Goal: Communication & Community: Answer question/provide support

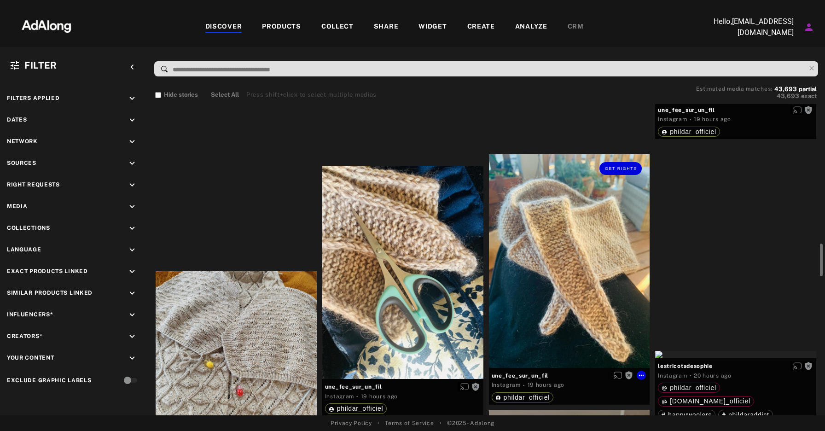
scroll to position [1326, 0]
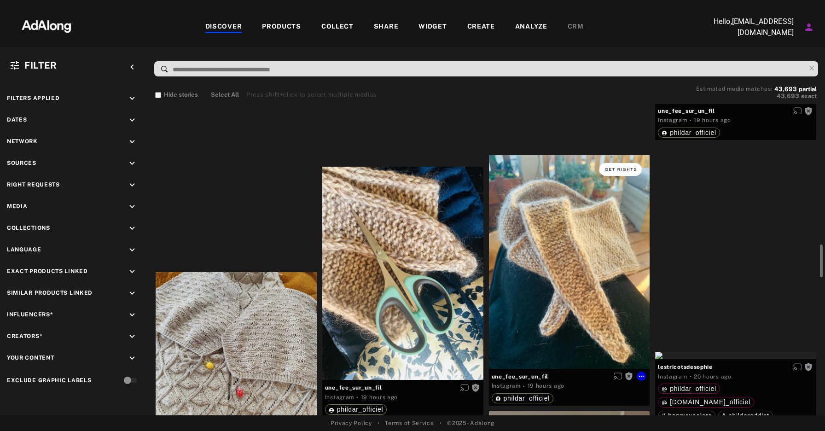
click at [629, 169] on span "Get rights" at bounding box center [621, 169] width 32 height 5
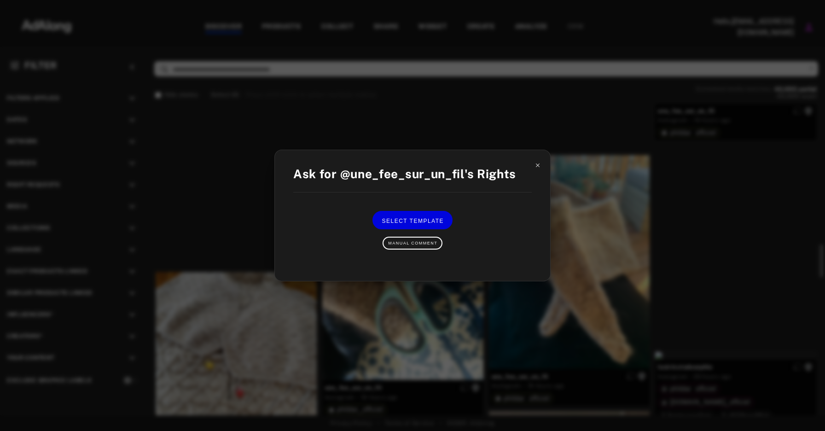
click at [538, 166] on icon at bounding box center [538, 165] width 4 height 4
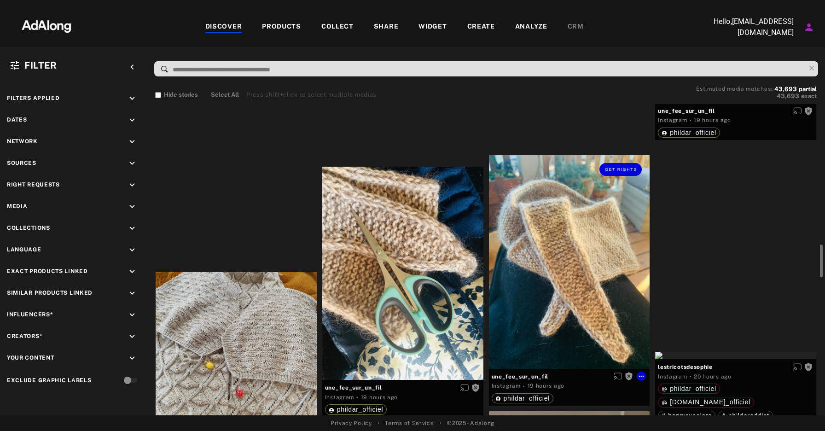
click at [583, 238] on div "Get rights" at bounding box center [569, 262] width 161 height 214
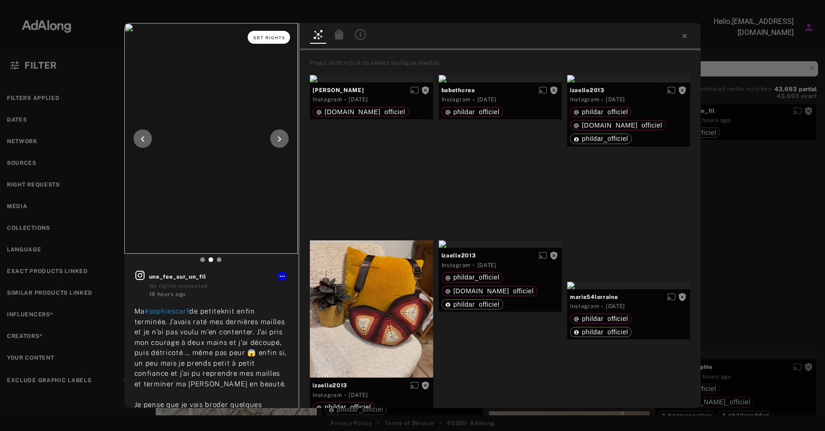
click at [267, 34] on button "Get rights" at bounding box center [269, 37] width 42 height 13
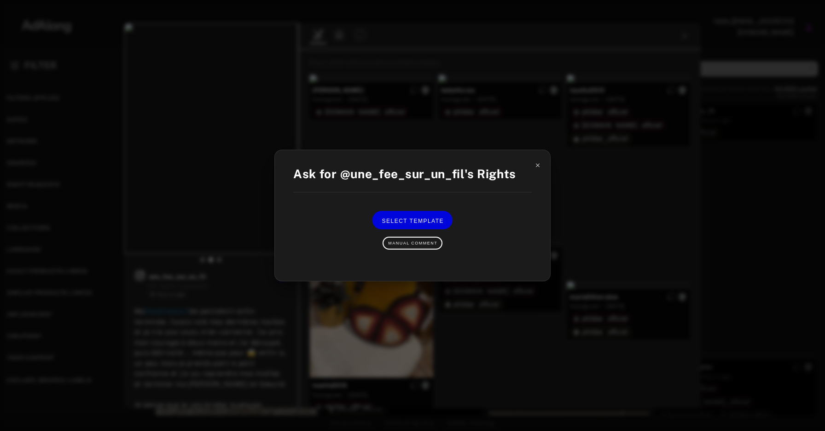
click at [538, 166] on icon at bounding box center [538, 165] width 4 height 4
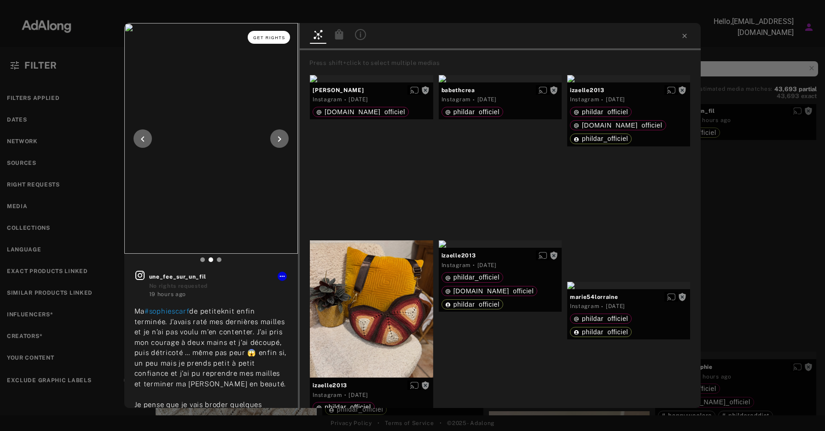
click at [260, 42] on button "Get rights" at bounding box center [269, 37] width 42 height 13
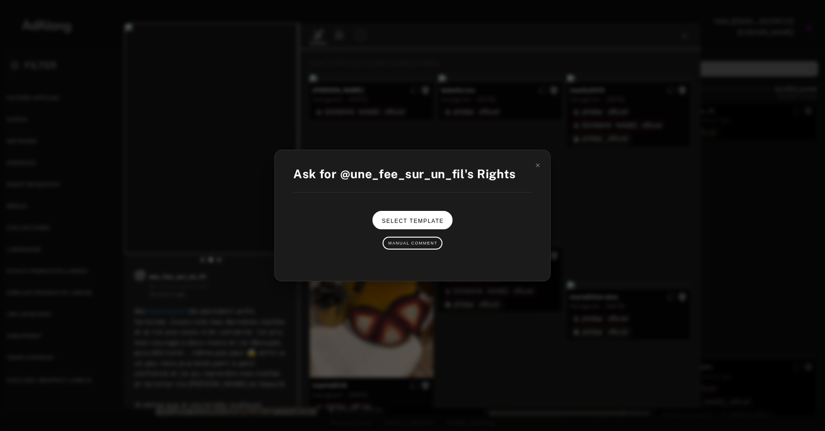
click at [427, 222] on span "Select Template" at bounding box center [413, 221] width 62 height 6
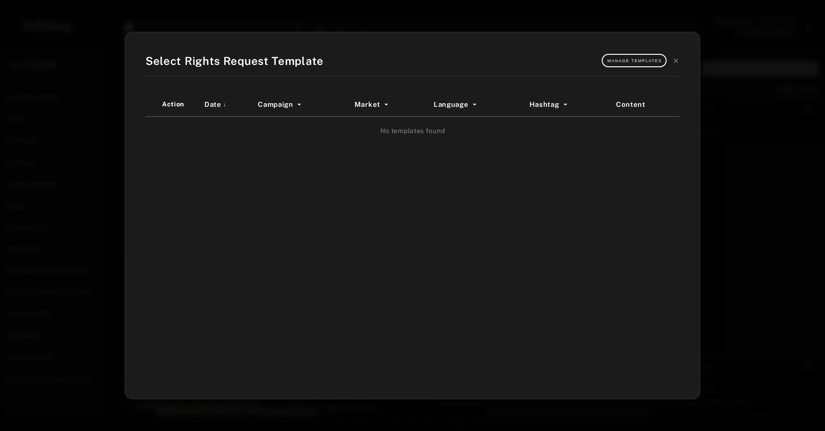
click at [679, 56] on div "Manage Templates" at bounding box center [641, 60] width 78 height 13
click at [676, 60] on icon at bounding box center [675, 60] width 4 height 4
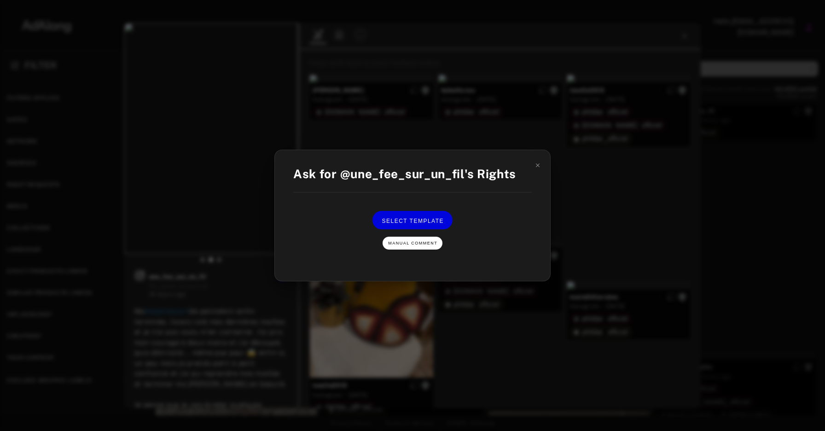
click at [415, 249] on button "Manual Comment" at bounding box center [413, 243] width 60 height 13
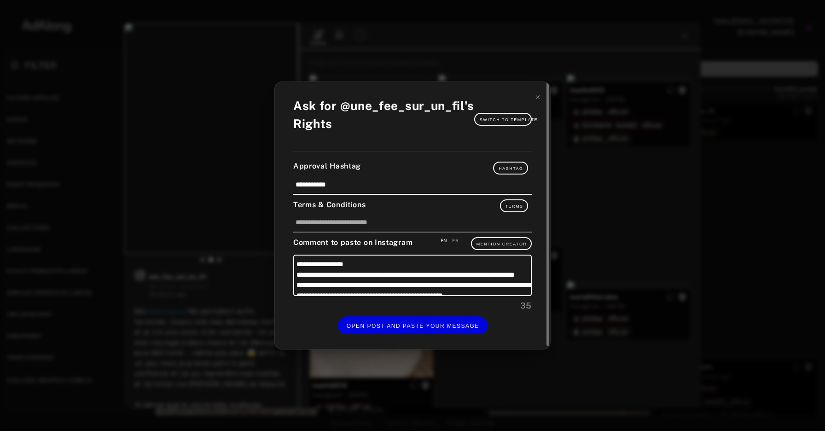
click at [541, 100] on div "**********" at bounding box center [412, 215] width 275 height 267
click at [535, 97] on icon at bounding box center [537, 97] width 6 height 6
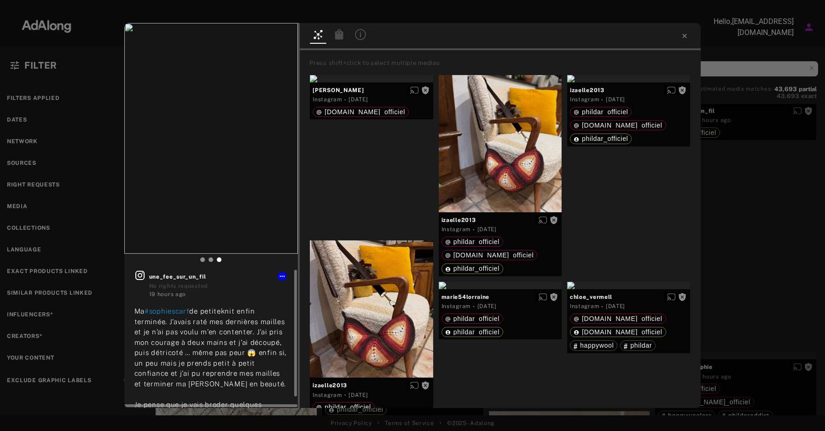
scroll to position [12, 0]
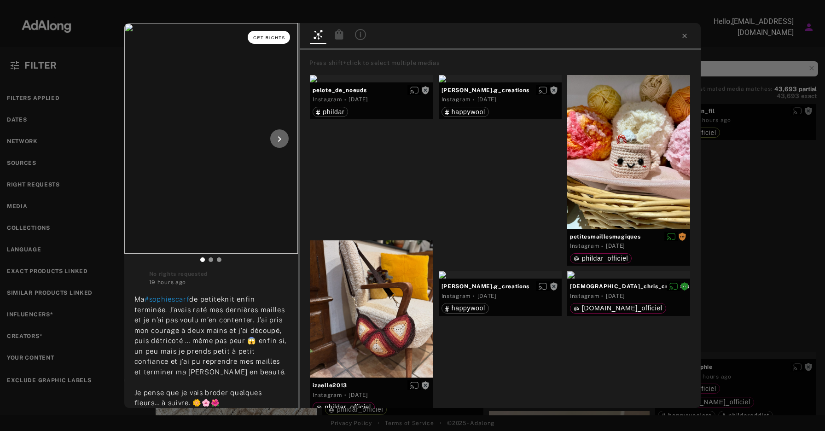
click at [276, 38] on span "Get rights" at bounding box center [269, 37] width 32 height 5
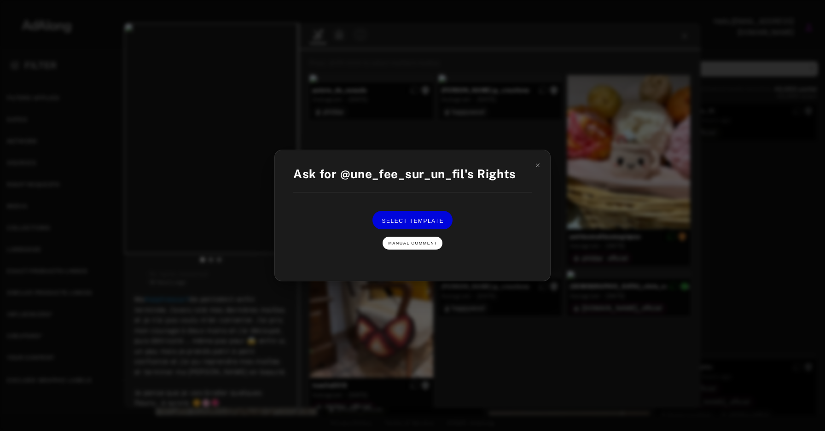
click at [417, 247] on button "Manual Comment" at bounding box center [413, 243] width 60 height 13
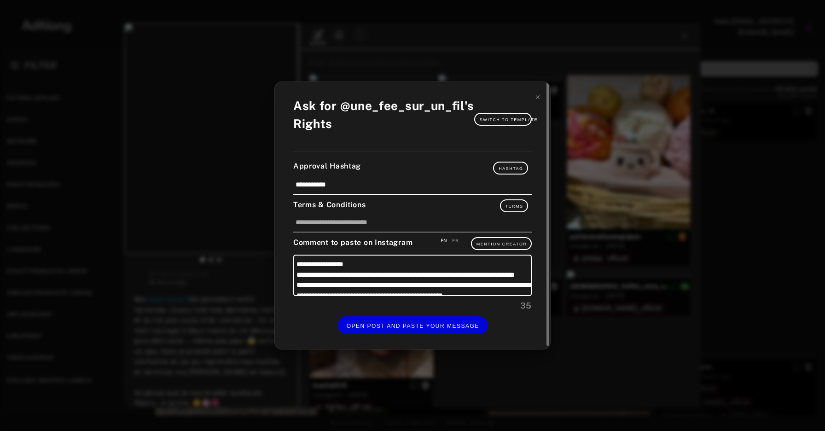
click at [456, 239] on div "FR" at bounding box center [455, 240] width 6 height 7
type textarea "**********"
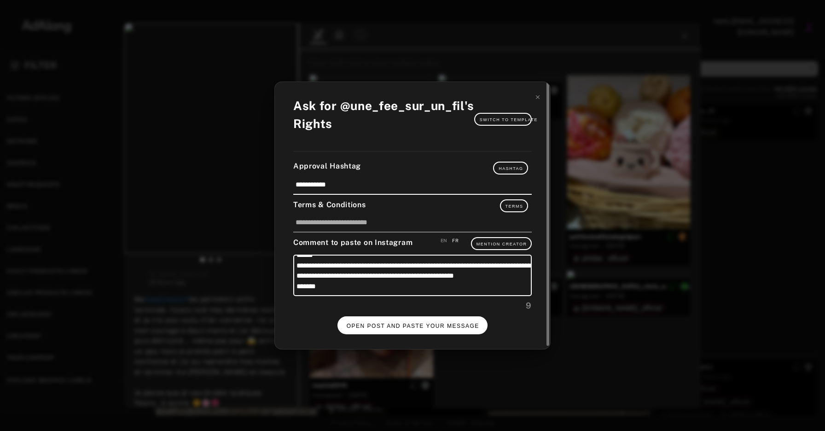
click at [409, 324] on span "OPEN POST AND PASTE YOUR MESSAGE" at bounding box center [413, 326] width 133 height 6
click at [536, 96] on icon at bounding box center [537, 97] width 6 height 6
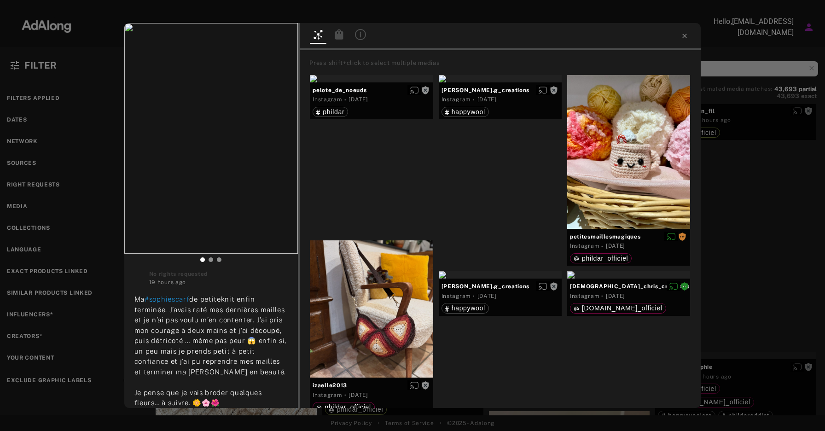
click at [772, 128] on div "Get rights une_fee_sur_un_fil No rights requested 19 hours ago Ma #sophiescarf …" at bounding box center [412, 215] width 825 height 431
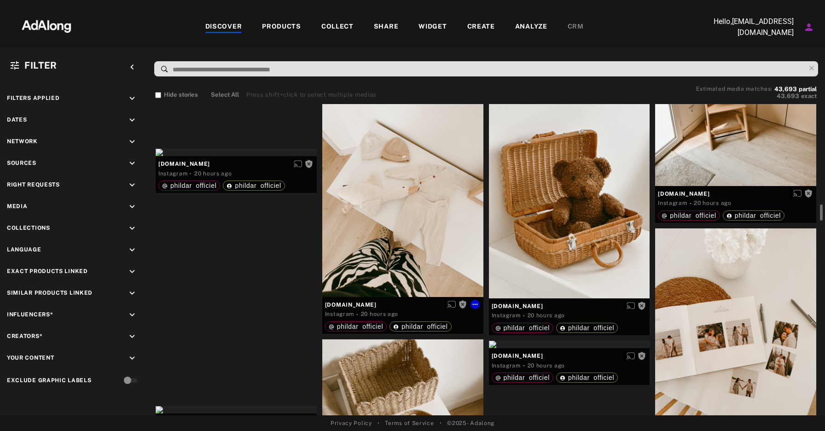
scroll to position [2170, 0]
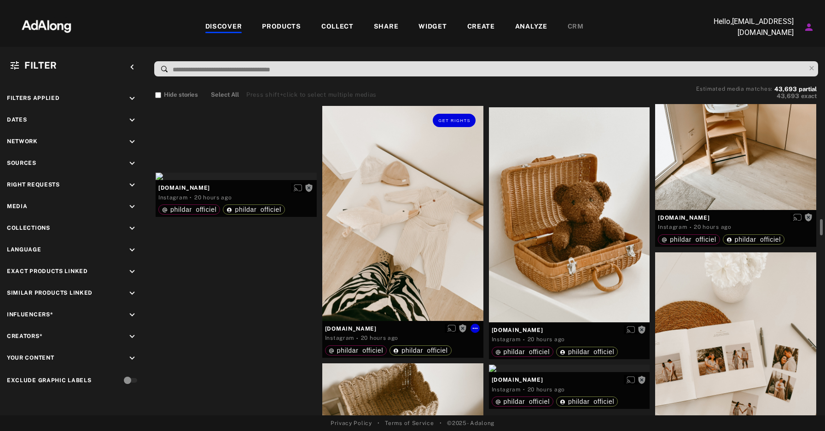
click at [431, 182] on div "Get rights" at bounding box center [402, 213] width 161 height 215
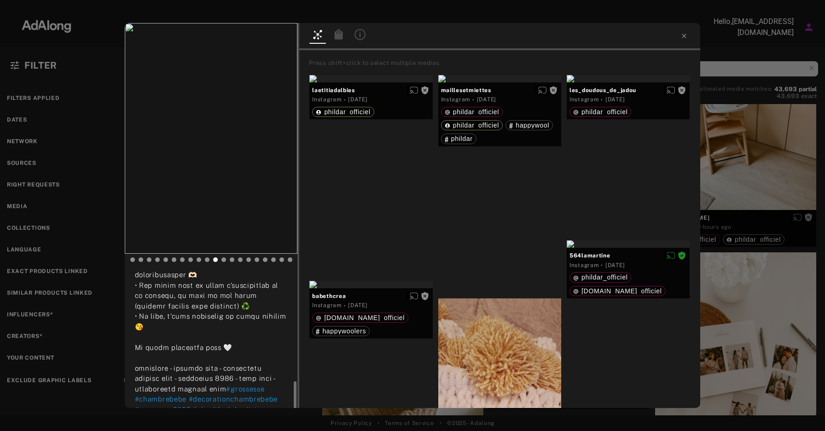
scroll to position [302, 0]
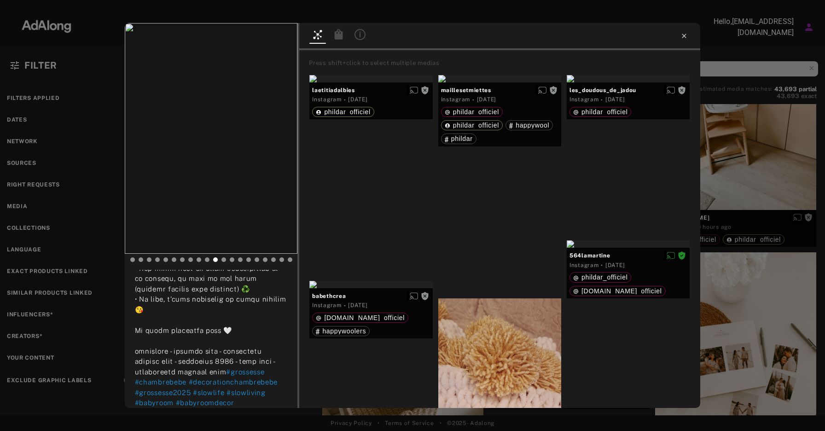
click at [684, 34] on icon at bounding box center [683, 35] width 7 height 7
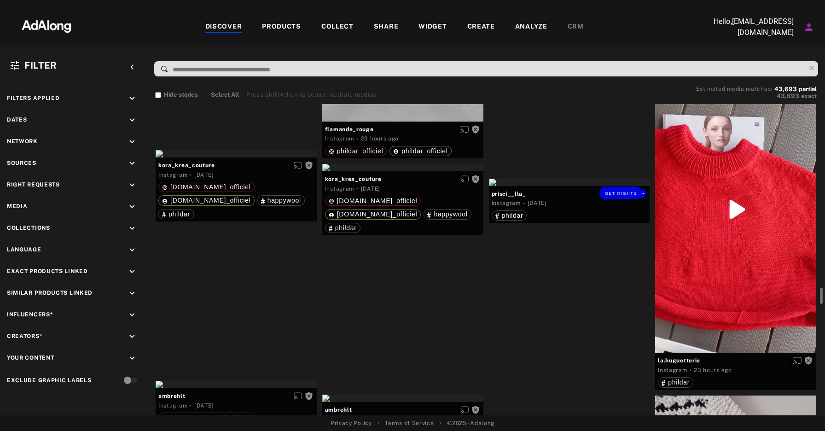
scroll to position [3380, 0]
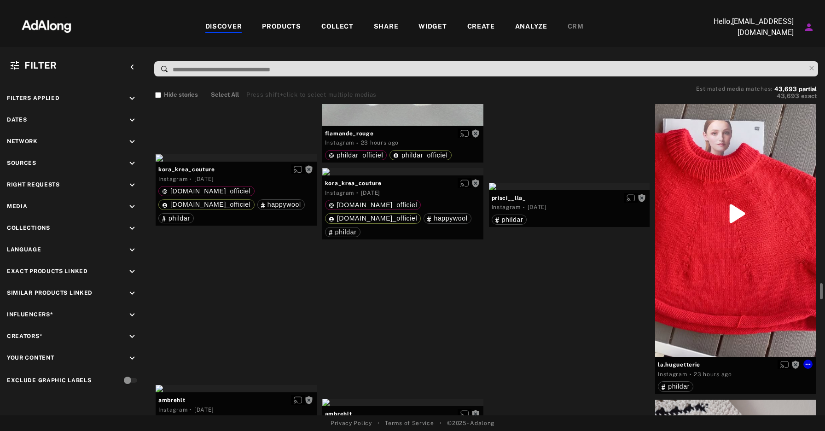
click at [733, 289] on div "Get rights" at bounding box center [735, 214] width 161 height 286
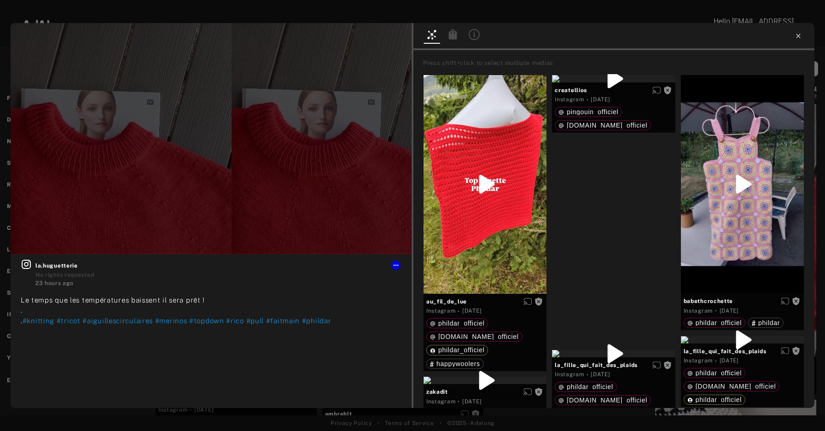
click at [797, 39] on icon at bounding box center [798, 35] width 7 height 7
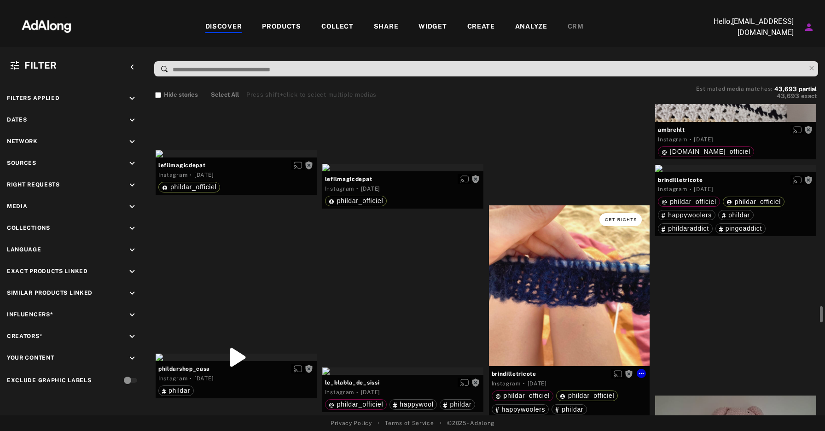
scroll to position [3814, 0]
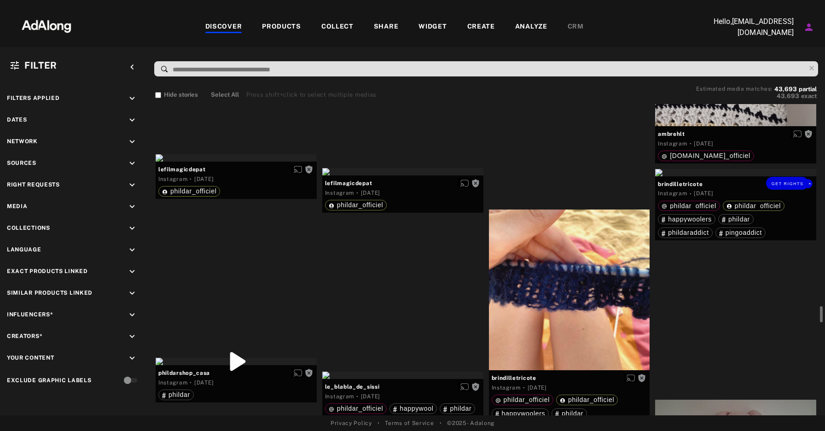
click at [707, 176] on div "Get rights" at bounding box center [735, 172] width 161 height 7
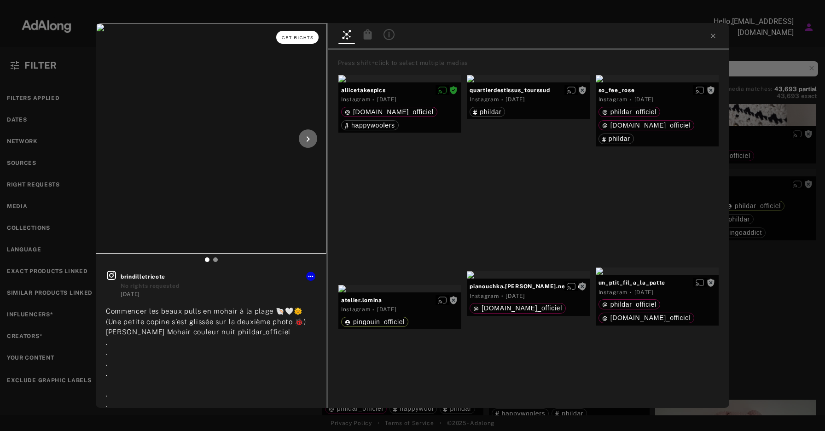
click at [303, 36] on span "Get rights" at bounding box center [298, 37] width 32 height 5
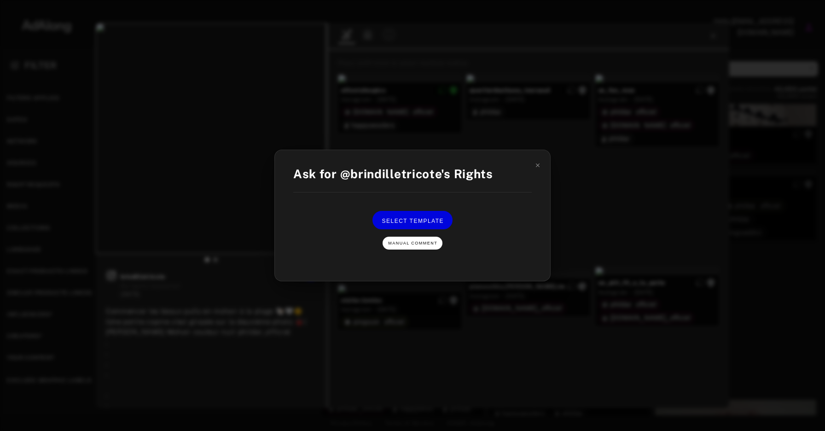
click at [420, 242] on span "Manual Comment" at bounding box center [412, 243] width 49 height 5
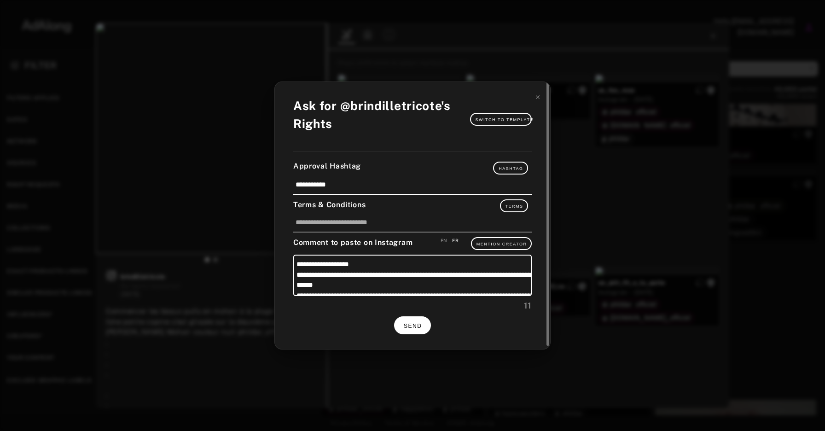
click at [417, 326] on span "SEND" at bounding box center [413, 326] width 18 height 6
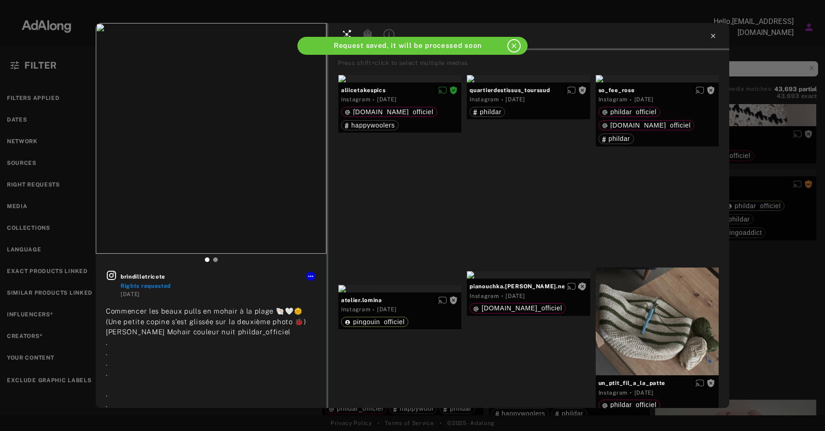
click at [714, 35] on icon at bounding box center [712, 35] width 7 height 7
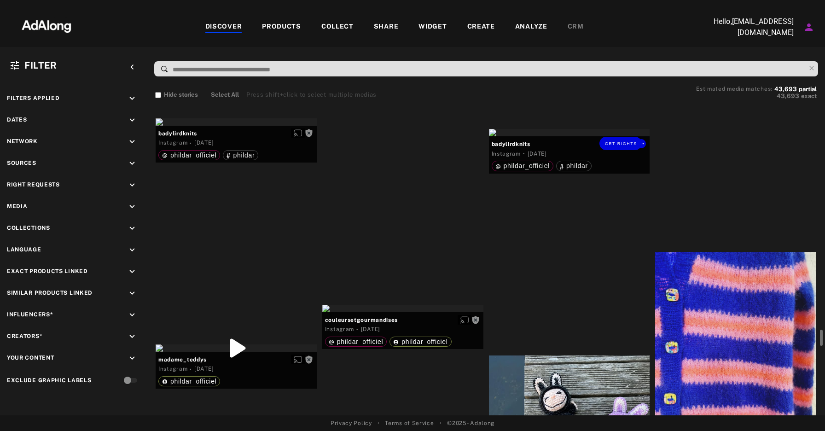
scroll to position [4376, 0]
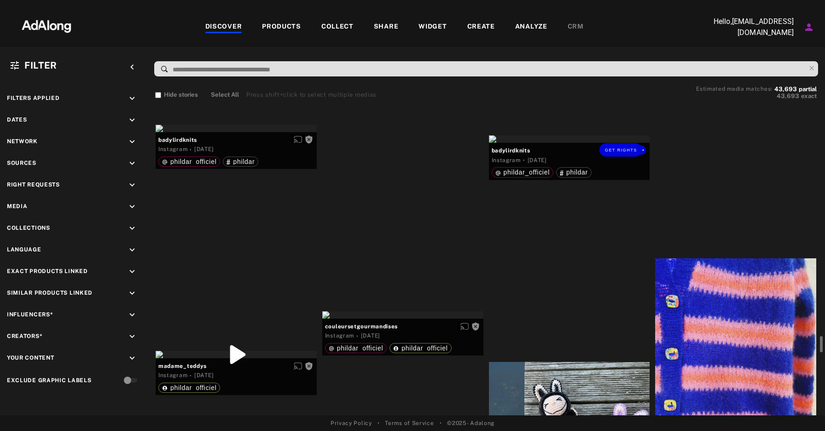
click at [561, 143] on div "Get rights" at bounding box center [569, 138] width 161 height 7
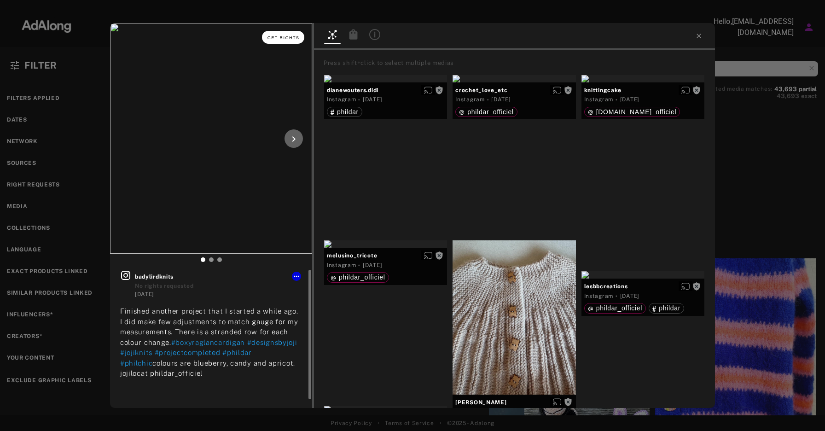
click at [288, 36] on span "Get rights" at bounding box center [283, 37] width 32 height 5
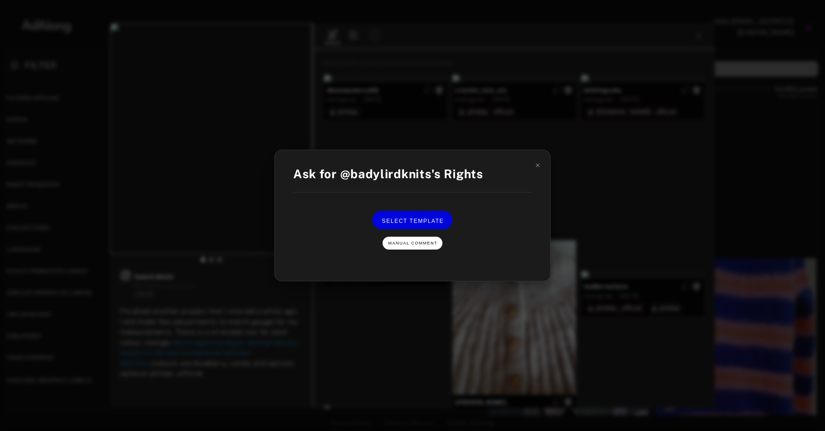
click at [417, 244] on span "Manual Comment" at bounding box center [412, 243] width 49 height 5
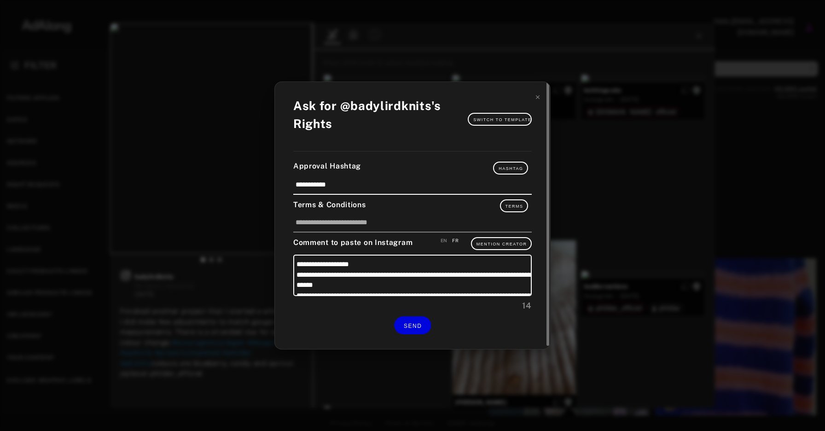
click at [444, 243] on div "EN" at bounding box center [444, 240] width 7 height 7
type textarea "**********"
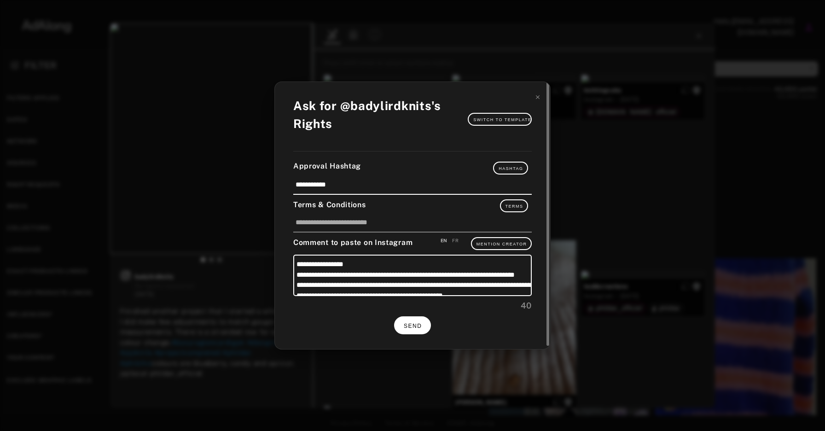
click at [423, 326] on button "SEND" at bounding box center [412, 325] width 37 height 18
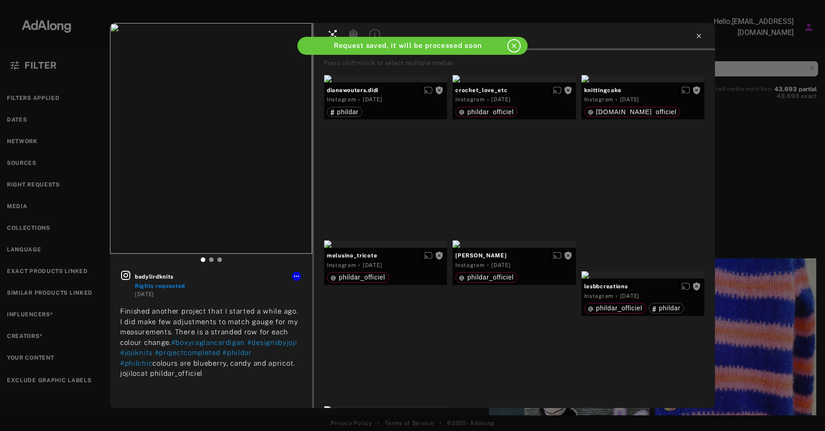
click at [700, 35] on icon at bounding box center [698, 35] width 7 height 7
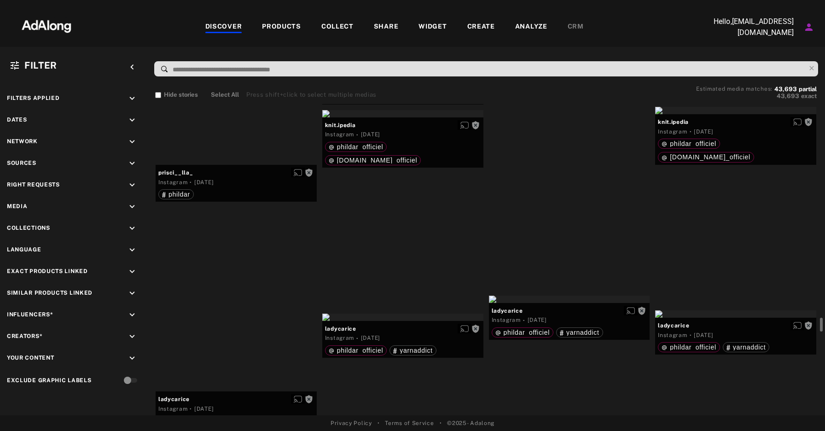
scroll to position [6207, 0]
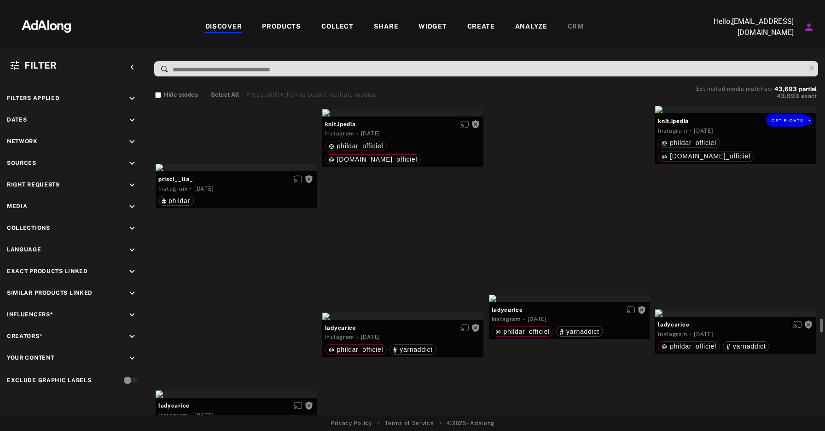
click at [734, 113] on div "Get rights" at bounding box center [735, 109] width 161 height 7
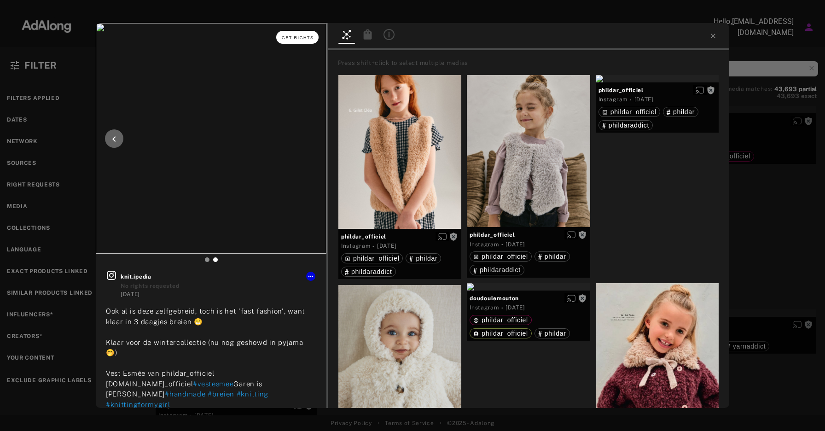
click at [292, 38] on span "Get rights" at bounding box center [298, 37] width 32 height 5
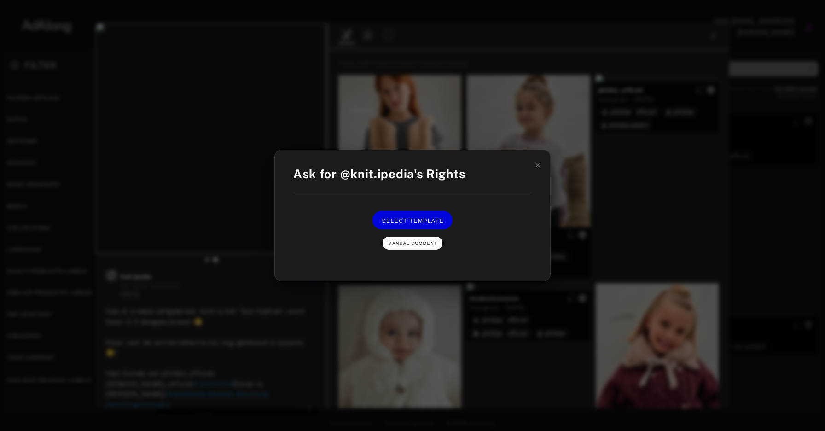
click at [418, 244] on span "Manual Comment" at bounding box center [412, 243] width 49 height 5
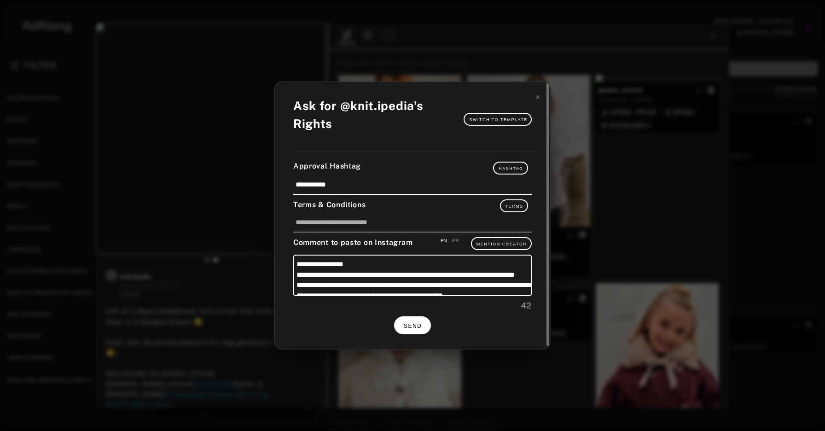
click at [411, 324] on span "SEND" at bounding box center [413, 326] width 18 height 6
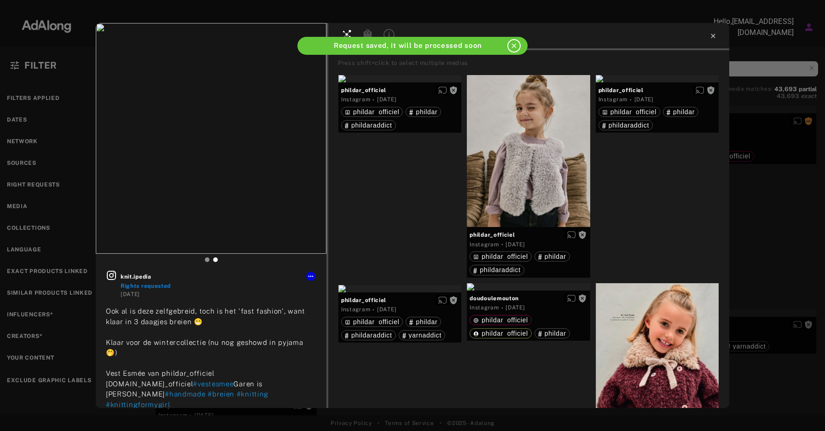
click at [711, 36] on icon at bounding box center [712, 35] width 7 height 7
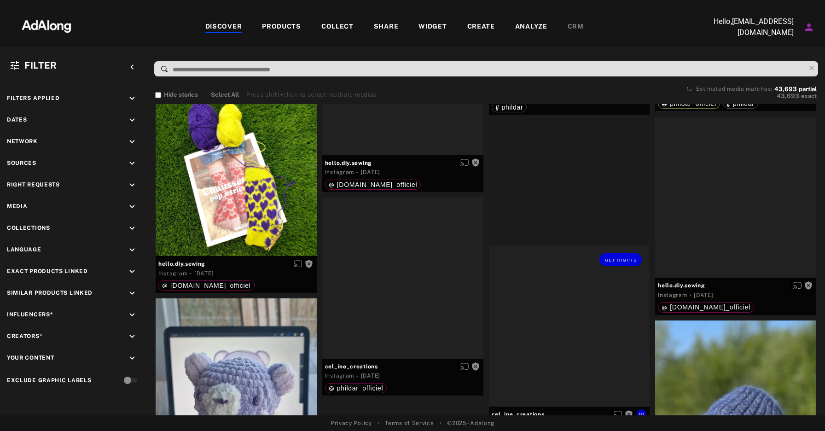
scroll to position [8135, 0]
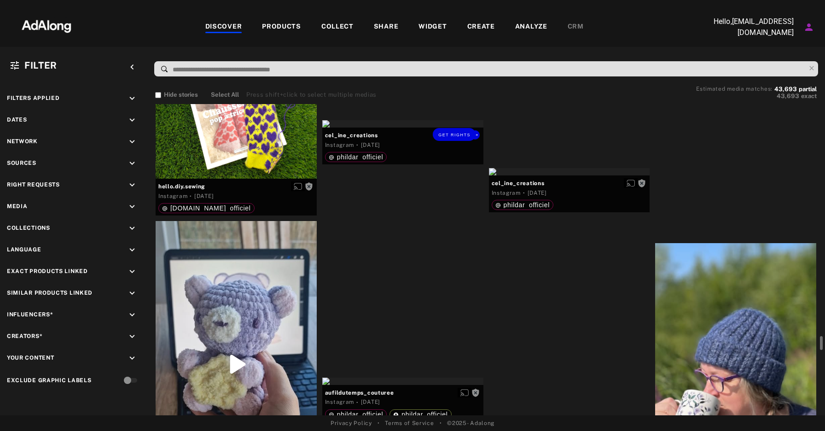
click at [414, 128] on div "Get rights" at bounding box center [402, 123] width 161 height 7
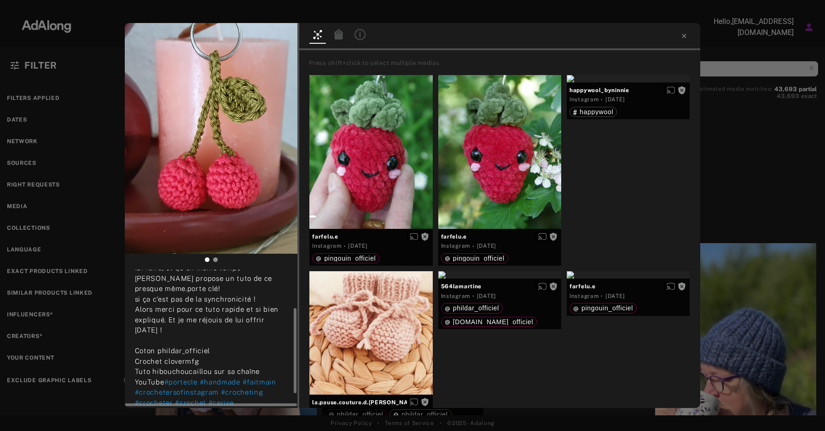
scroll to position [85, 0]
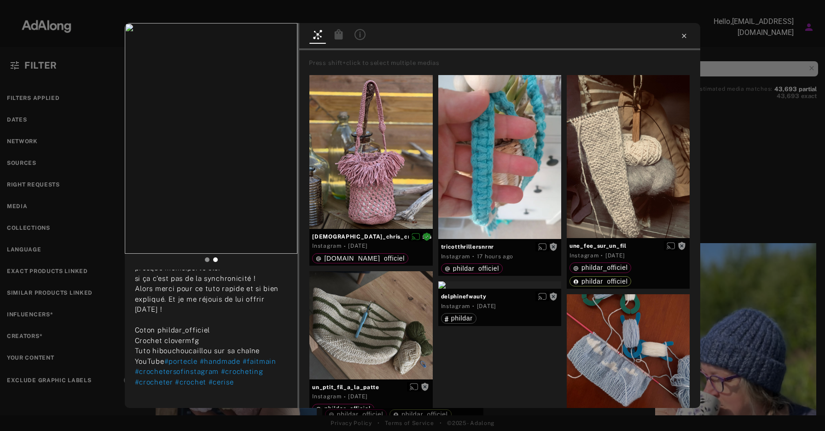
click at [687, 35] on icon at bounding box center [683, 35] width 7 height 7
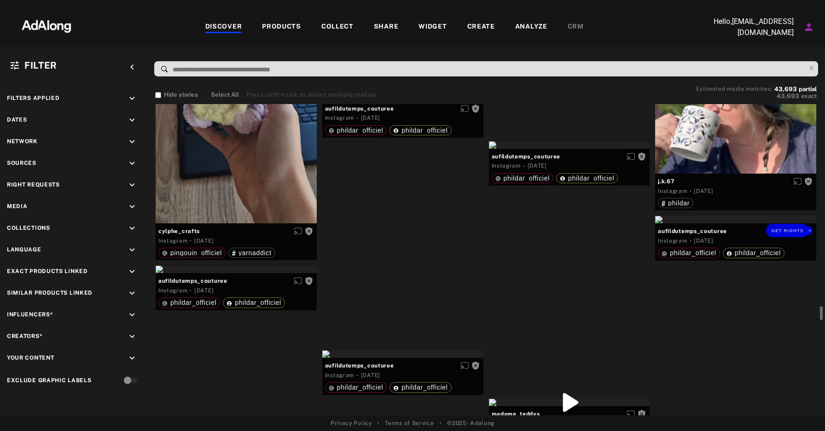
scroll to position [8408, 0]
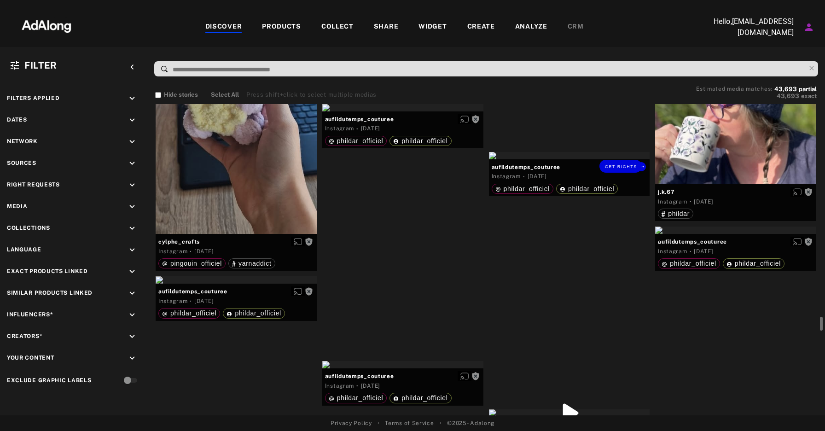
click at [582, 159] on div "Get rights" at bounding box center [569, 155] width 161 height 7
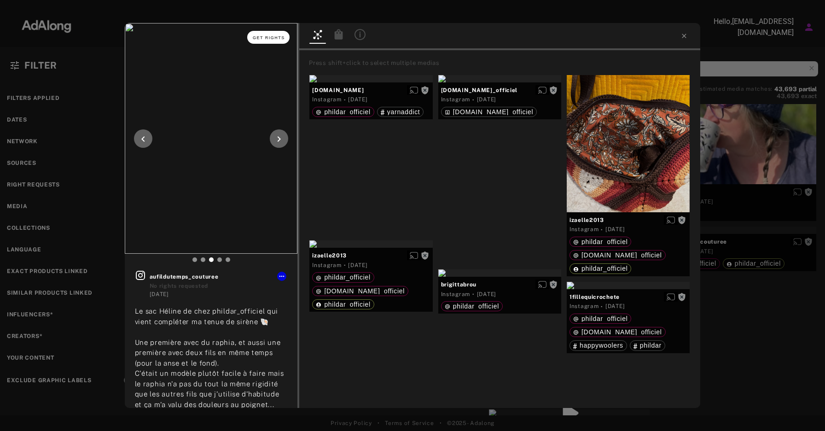
click at [267, 38] on span "Get rights" at bounding box center [269, 37] width 32 height 5
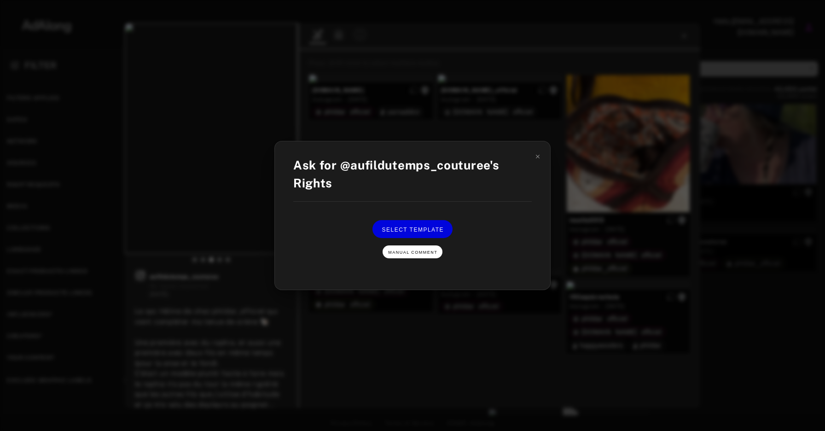
click at [417, 254] on span "Manual Comment" at bounding box center [412, 252] width 49 height 5
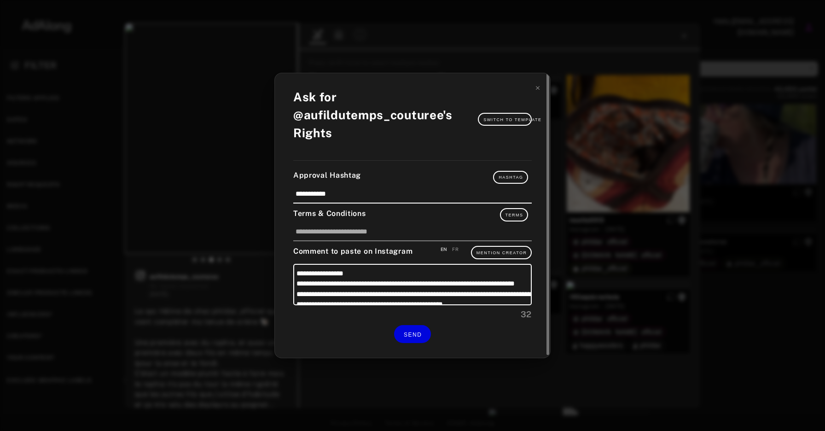
click at [454, 250] on div "FR" at bounding box center [455, 249] width 6 height 7
type textarea "**********"
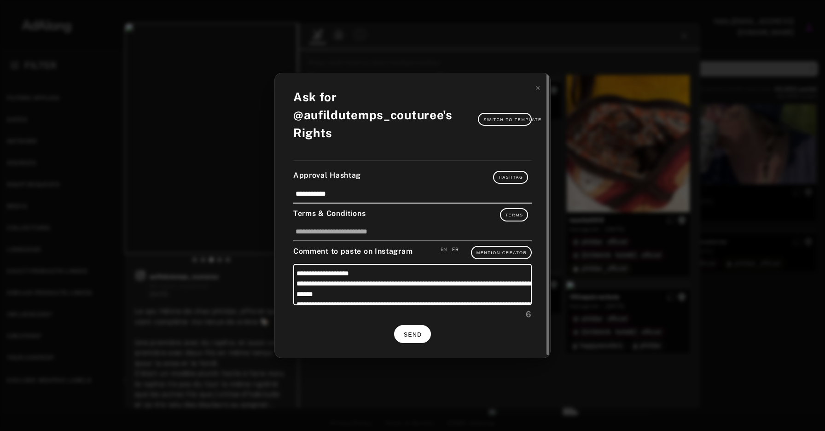
click at [423, 329] on button "SEND" at bounding box center [412, 334] width 37 height 18
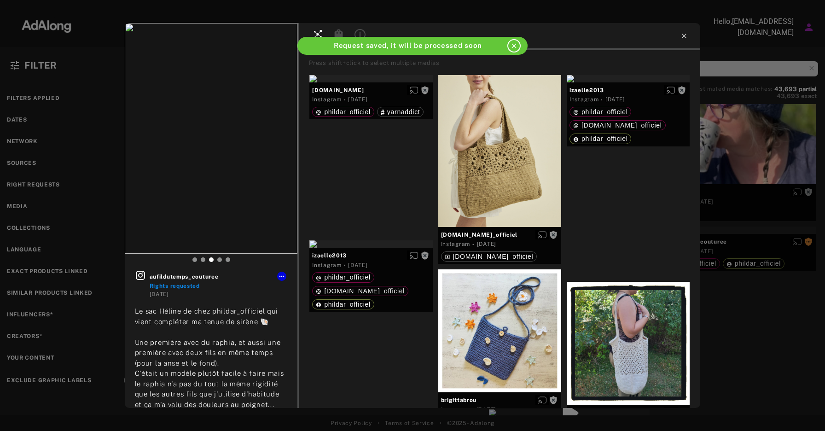
click at [681, 37] on icon at bounding box center [683, 35] width 7 height 7
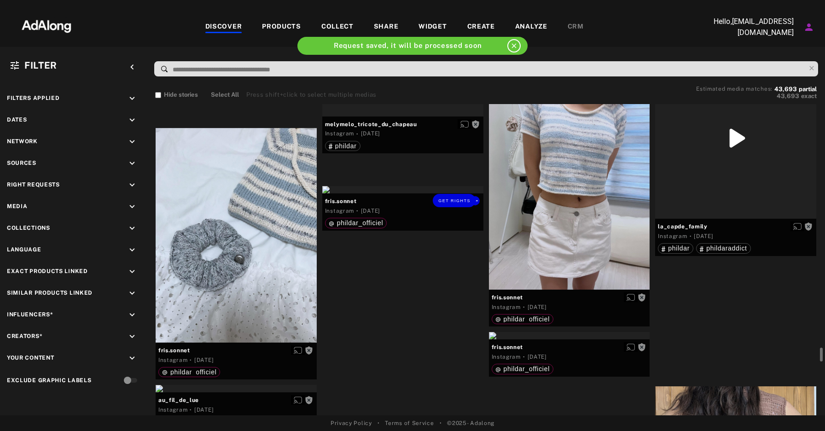
scroll to position [9085, 0]
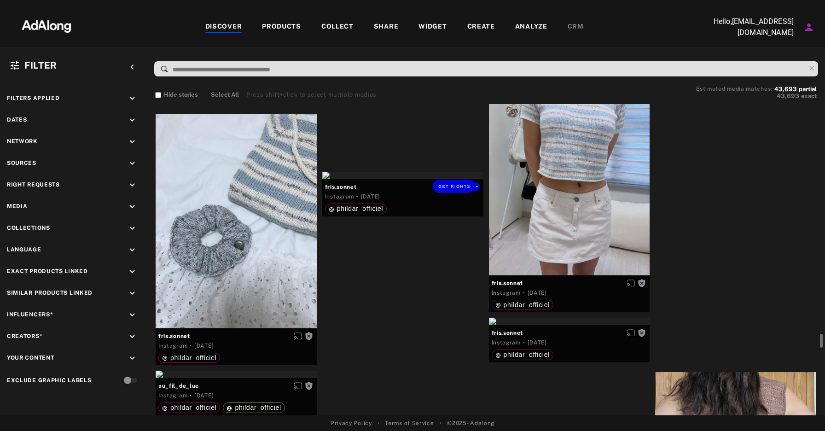
click at [444, 179] on div "Get rights" at bounding box center [402, 175] width 161 height 7
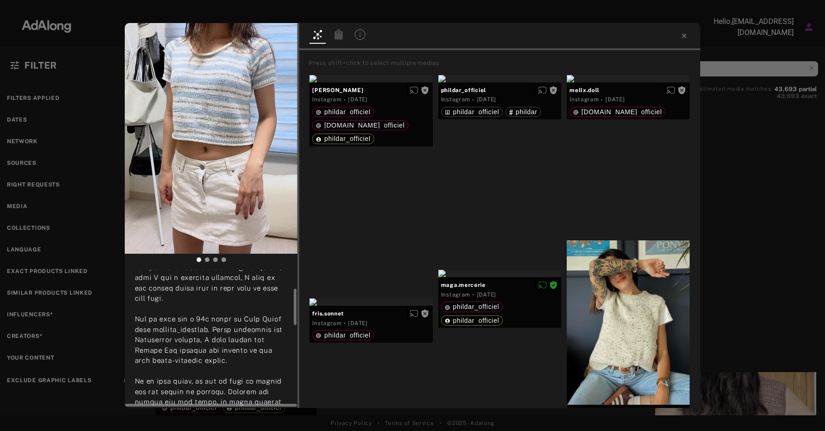
scroll to position [77, 0]
click at [268, 37] on span "Get rights" at bounding box center [269, 37] width 32 height 5
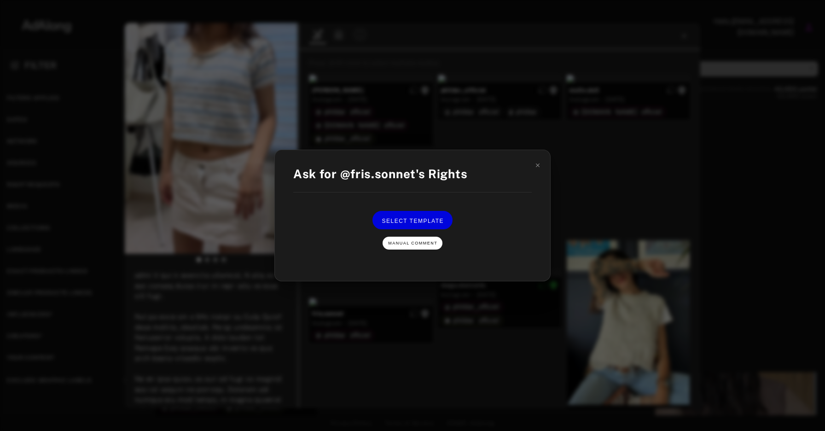
click at [418, 244] on span "Manual Comment" at bounding box center [412, 243] width 49 height 5
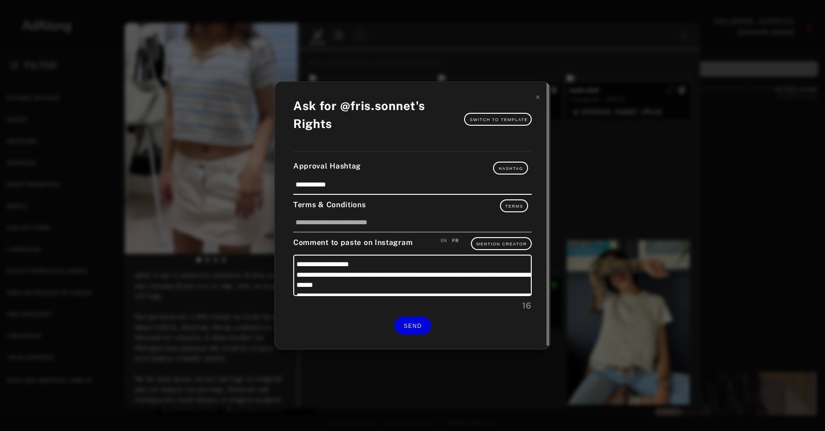
click at [446, 243] on div "EN" at bounding box center [444, 240] width 7 height 7
type textarea "**********"
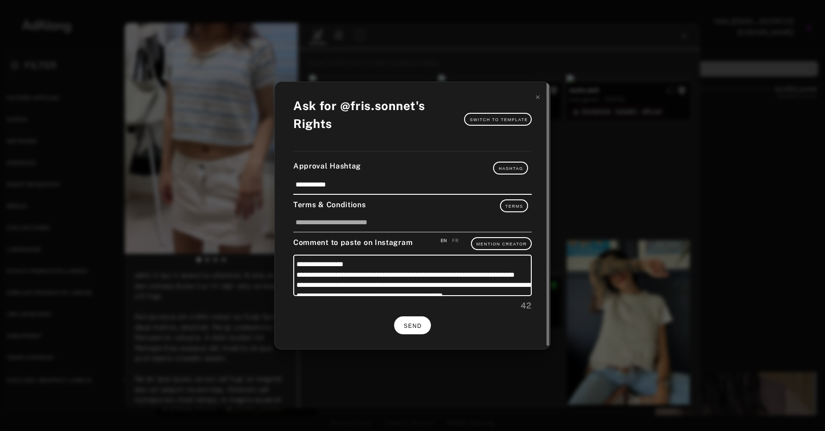
click at [413, 330] on button "SEND" at bounding box center [412, 325] width 37 height 18
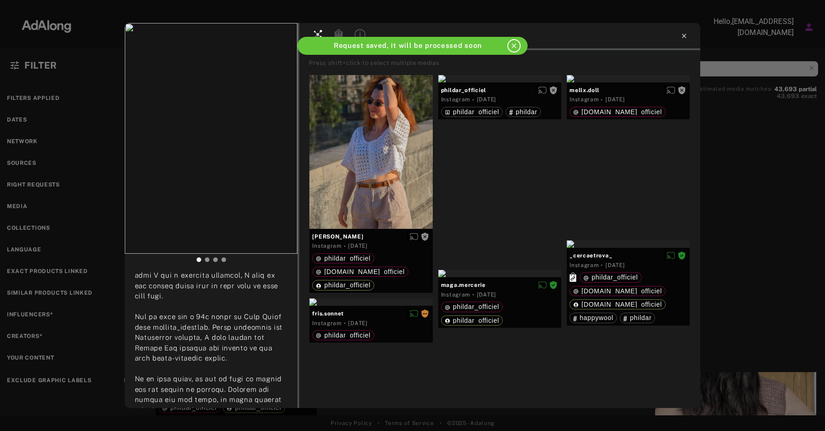
click at [684, 36] on icon at bounding box center [684, 36] width 4 height 4
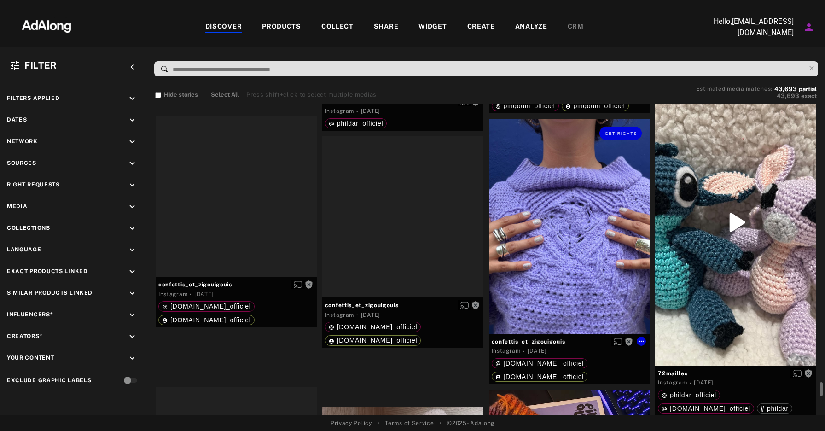
scroll to position [10055, 0]
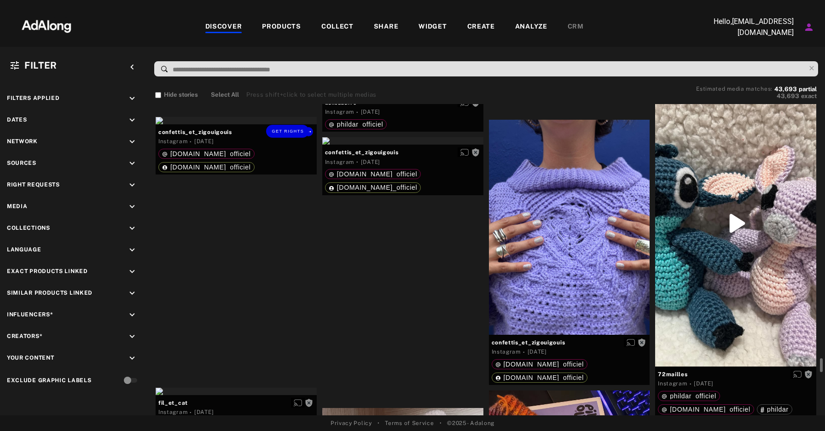
click at [248, 124] on div "Get rights" at bounding box center [236, 120] width 161 height 7
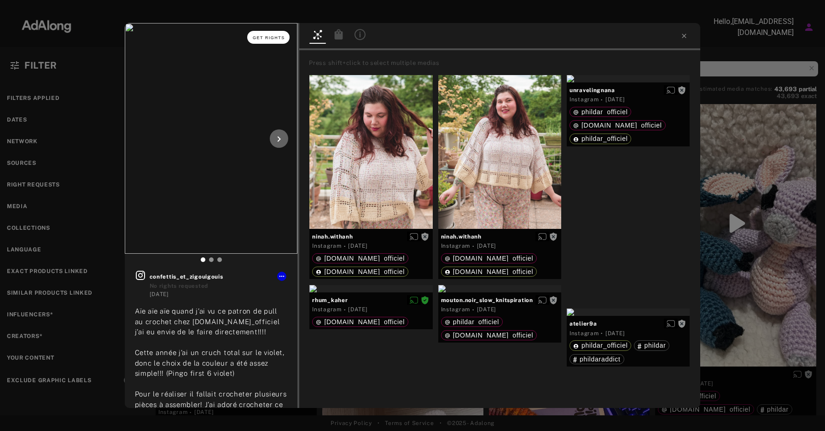
click at [271, 40] on span "Get rights" at bounding box center [269, 37] width 32 height 5
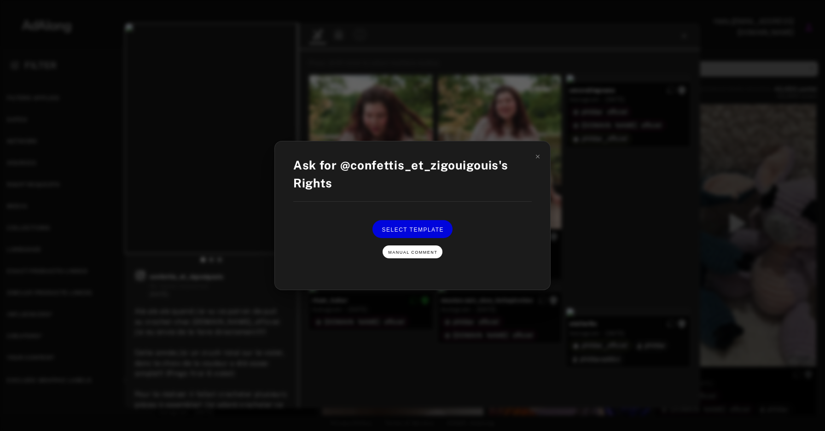
click at [420, 255] on button "Manual Comment" at bounding box center [413, 251] width 60 height 13
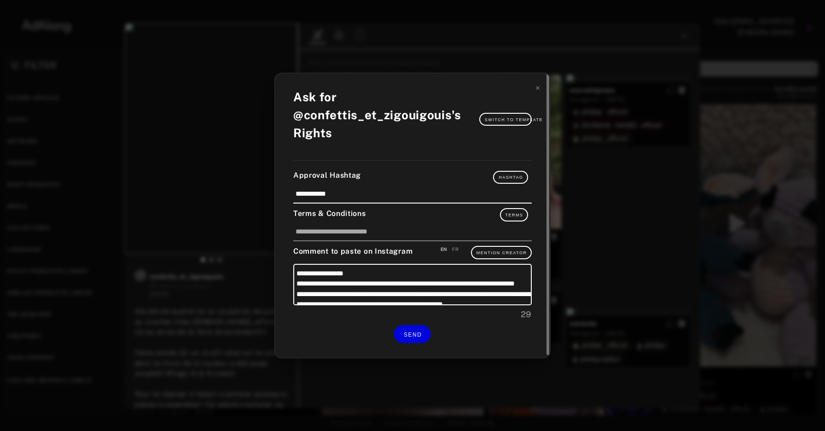
click at [455, 248] on div "FR" at bounding box center [455, 249] width 6 height 7
type textarea "**********"
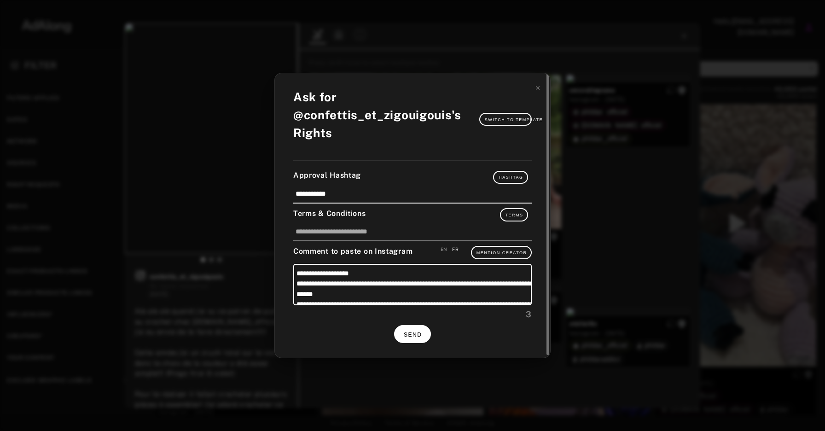
click at [419, 329] on button "SEND" at bounding box center [412, 334] width 37 height 18
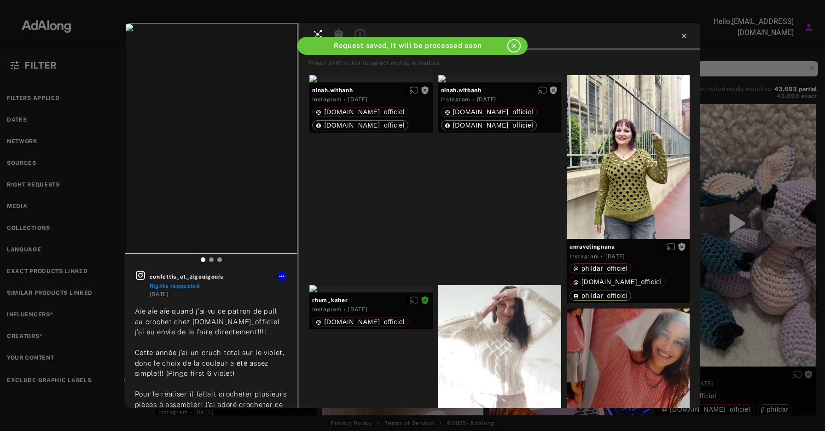
click at [683, 37] on icon at bounding box center [683, 35] width 7 height 7
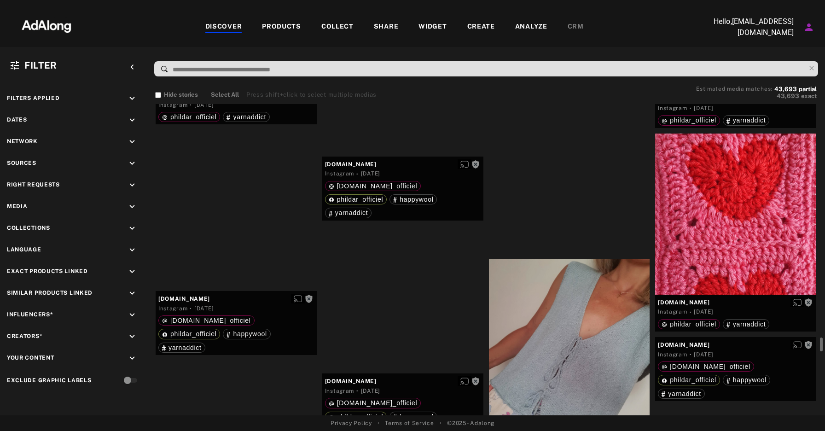
scroll to position [14024, 0]
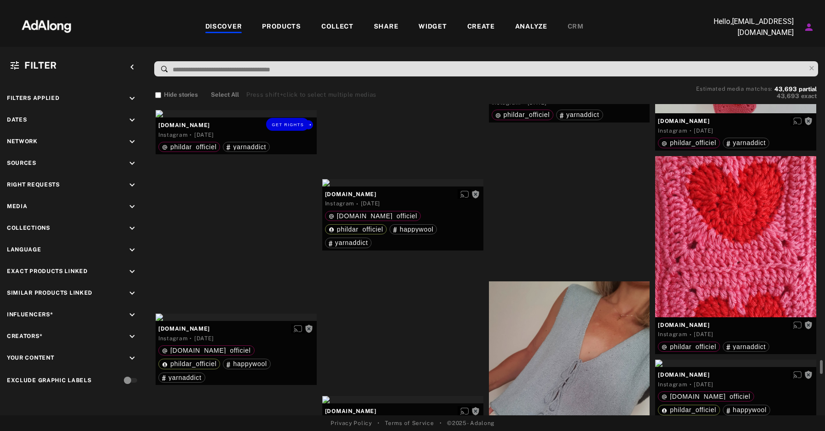
click at [205, 117] on div "Get rights" at bounding box center [236, 113] width 161 height 7
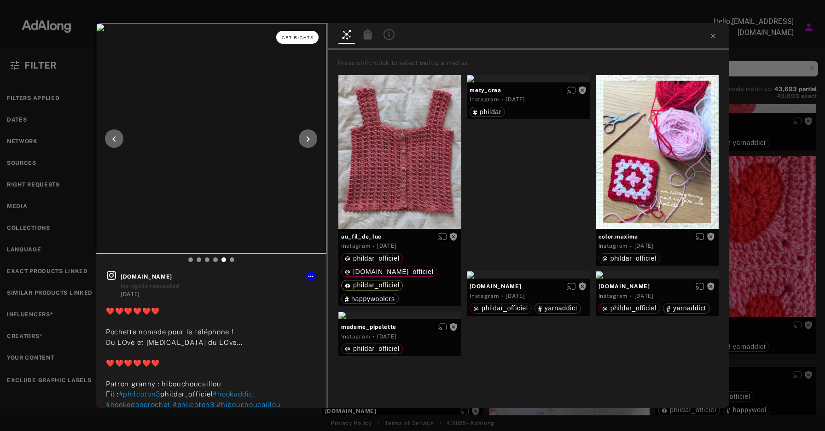
click at [296, 38] on span "Get rights" at bounding box center [298, 37] width 32 height 5
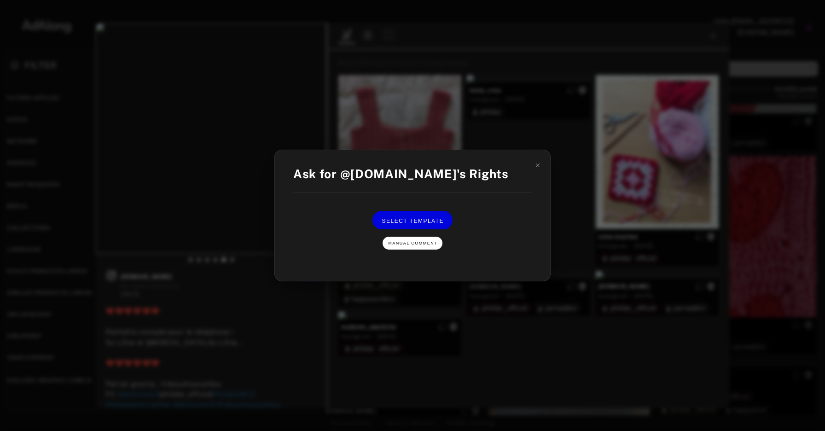
click at [416, 244] on span "Manual Comment" at bounding box center [412, 243] width 49 height 5
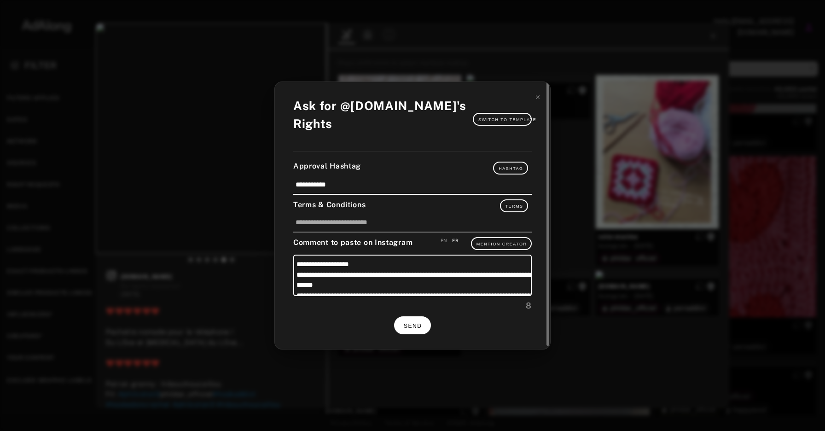
click at [412, 325] on span "SEND" at bounding box center [413, 326] width 18 height 6
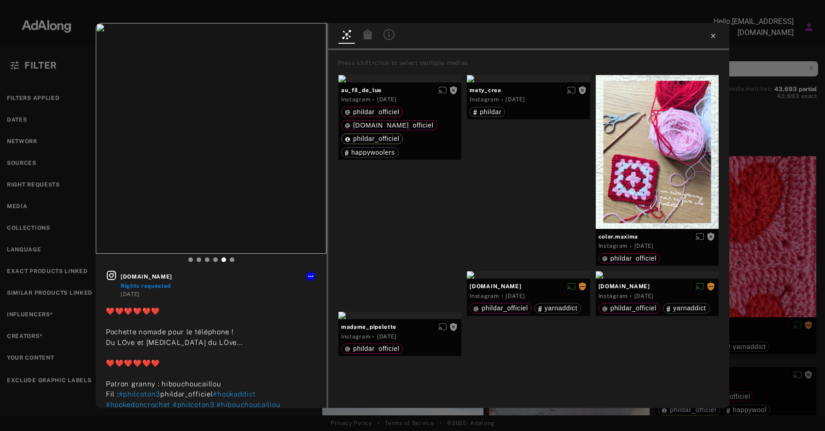
click at [715, 38] on icon at bounding box center [712, 35] width 7 height 7
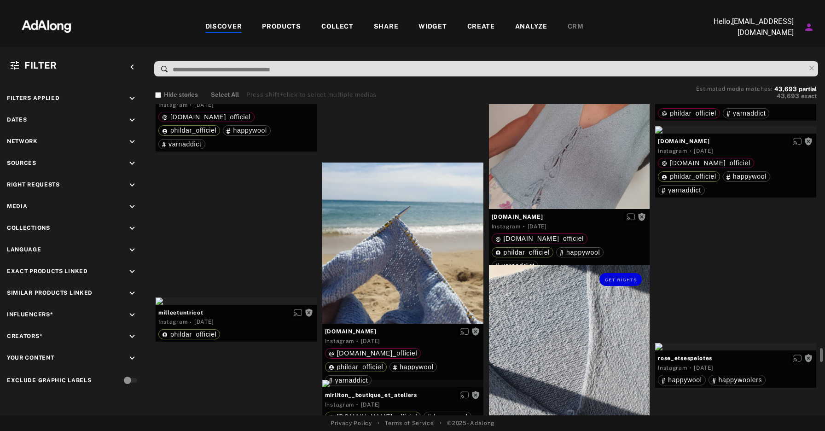
scroll to position [14260, 0]
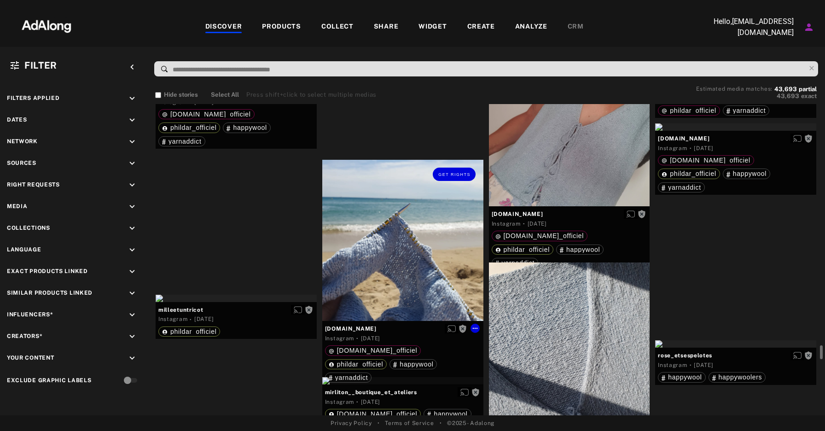
click at [440, 228] on div "Get rights" at bounding box center [402, 240] width 161 height 161
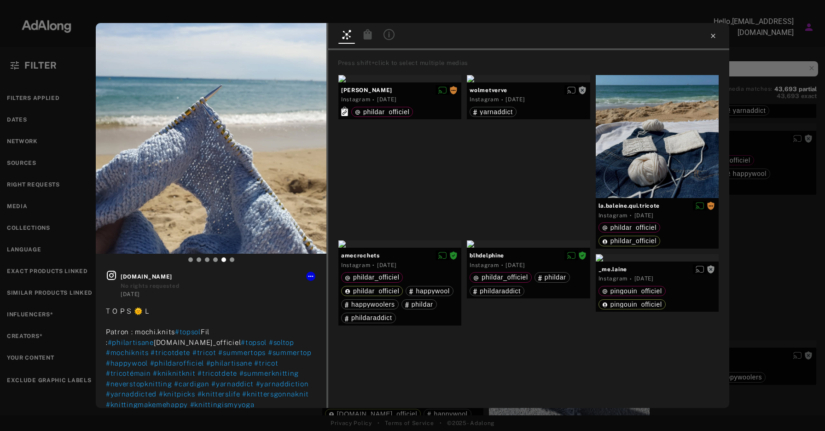
click at [714, 36] on icon at bounding box center [712, 35] width 7 height 7
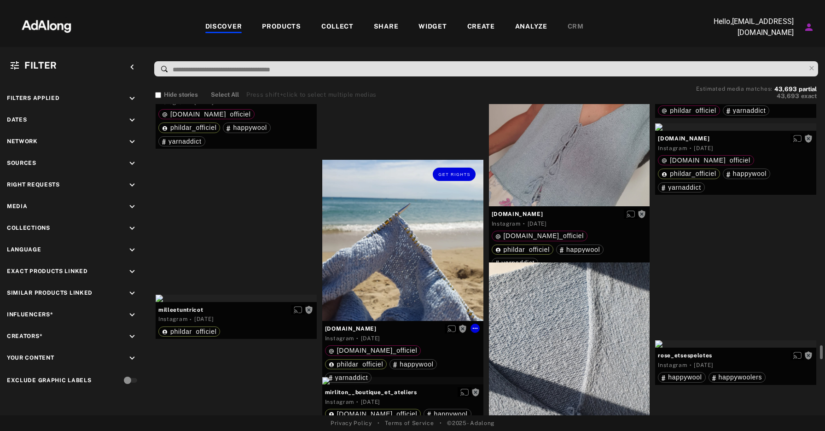
click at [392, 252] on div "Get rights" at bounding box center [402, 240] width 161 height 161
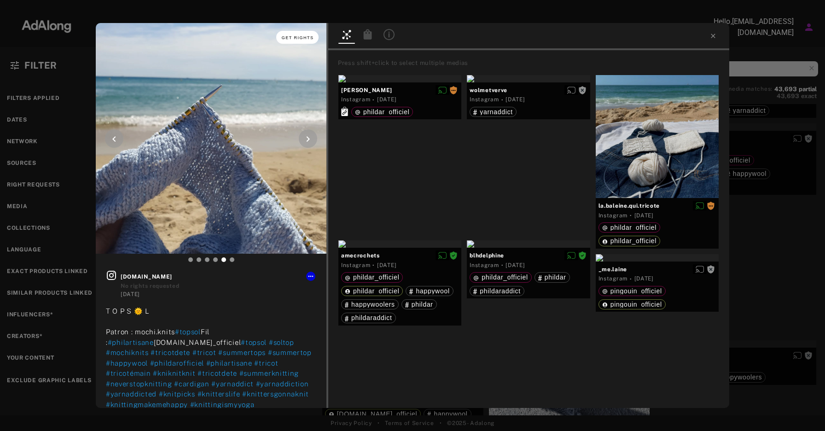
click at [297, 35] on button "Get rights" at bounding box center [297, 37] width 42 height 13
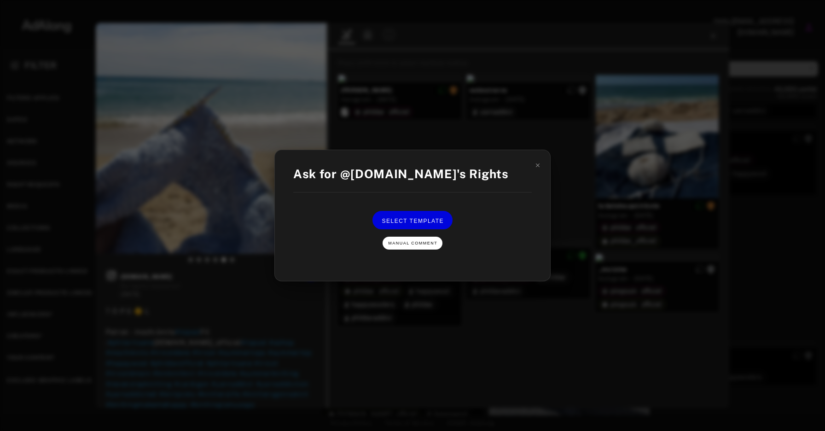
click at [418, 243] on span "Manual Comment" at bounding box center [412, 243] width 49 height 5
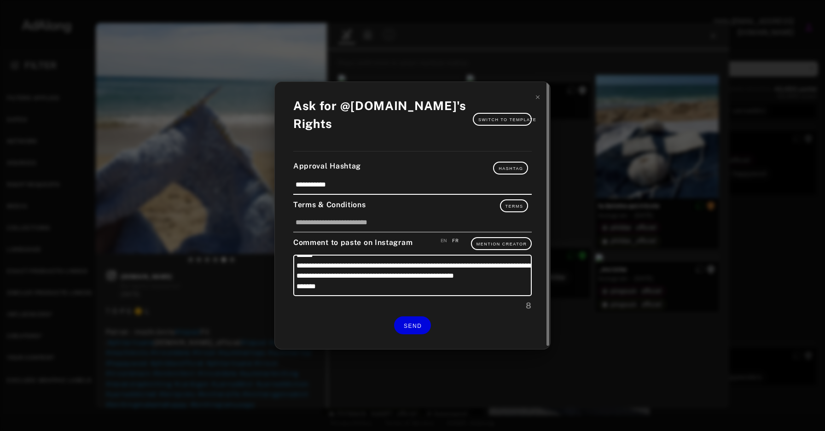
scroll to position [40, 0]
click at [543, 96] on div at bounding box center [546, 214] width 7 height 264
click at [541, 96] on div "**********" at bounding box center [412, 215] width 275 height 267
click at [537, 96] on icon at bounding box center [537, 97] width 6 height 6
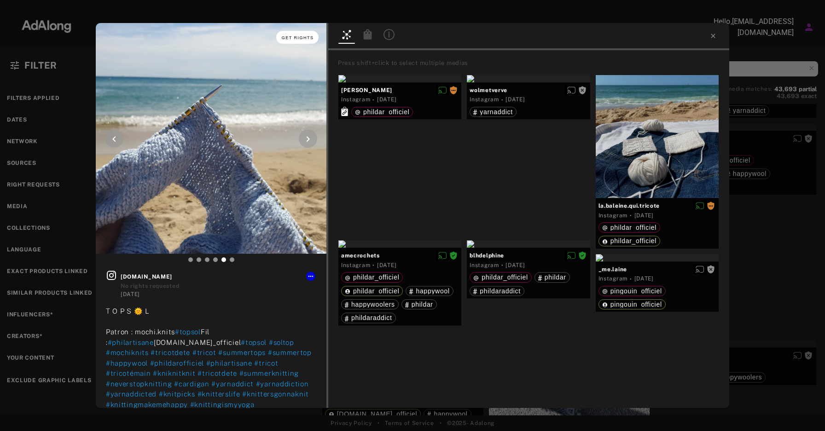
click at [303, 40] on span "Get rights" at bounding box center [298, 37] width 32 height 5
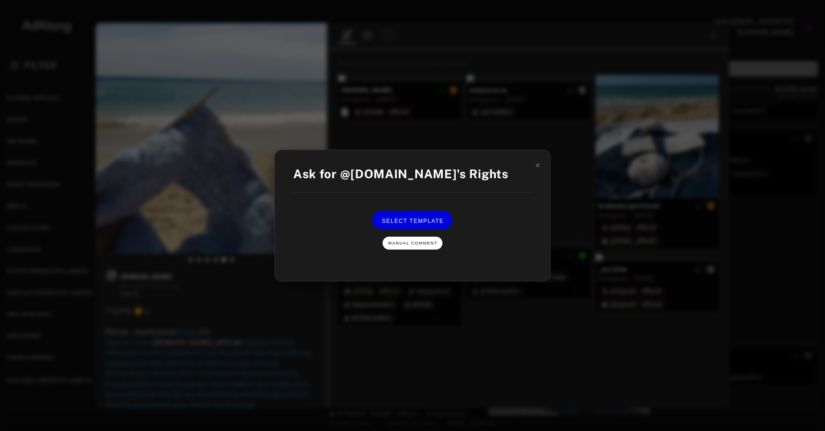
click at [416, 240] on button "Manual Comment" at bounding box center [413, 243] width 60 height 13
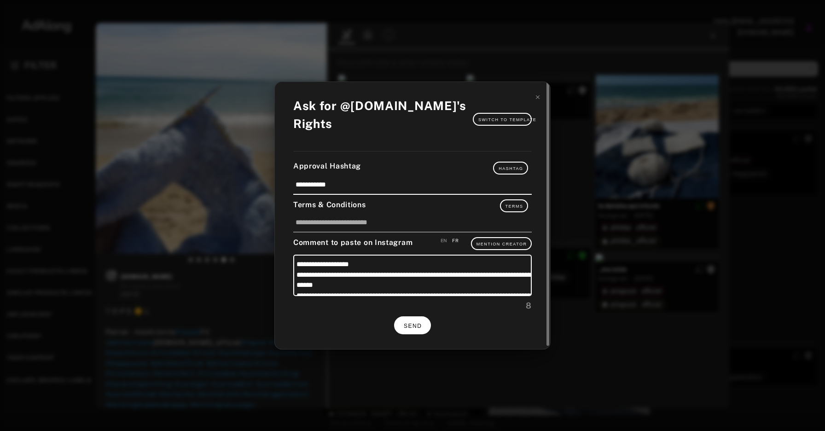
click at [413, 320] on button "SEND" at bounding box center [412, 325] width 37 height 18
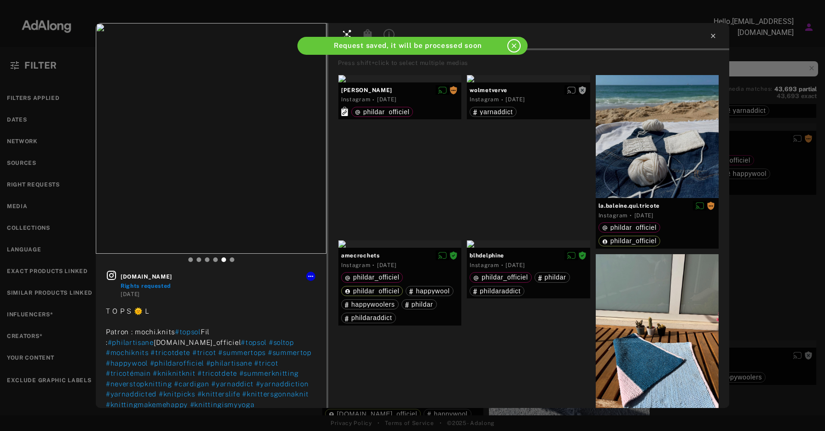
click at [715, 33] on icon at bounding box center [712, 35] width 7 height 7
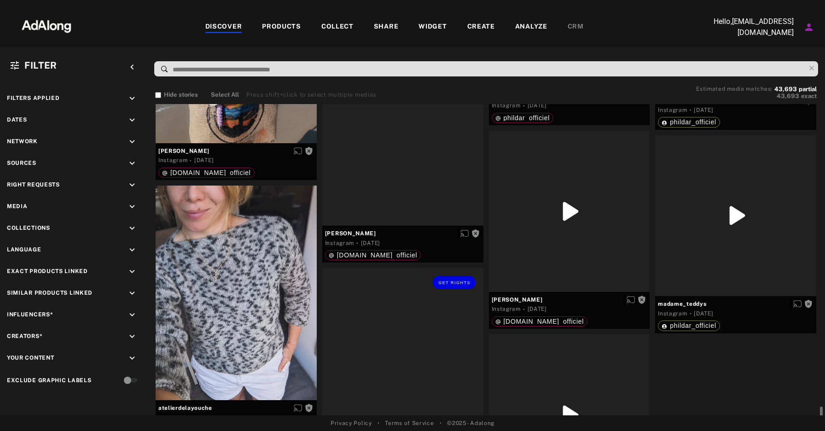
scroll to position [15028, 0]
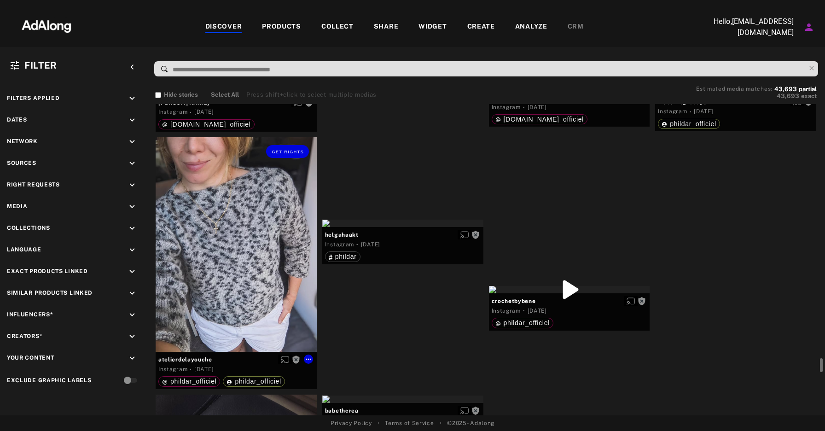
click at [222, 227] on div "Get rights" at bounding box center [236, 244] width 161 height 215
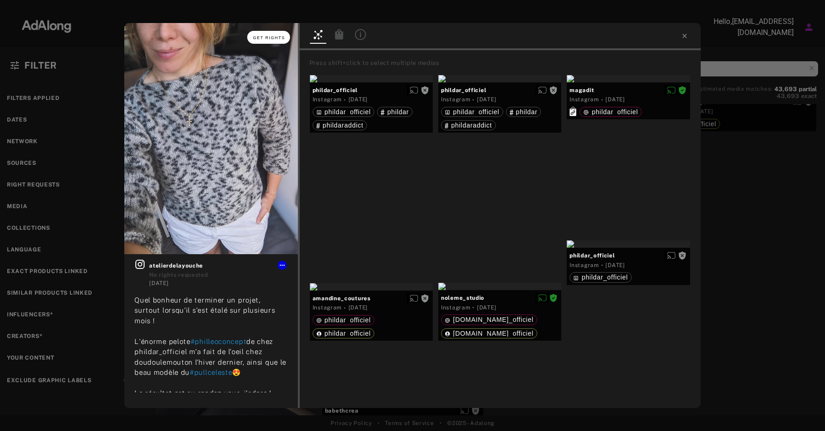
click at [275, 38] on span "Get rights" at bounding box center [269, 37] width 32 height 5
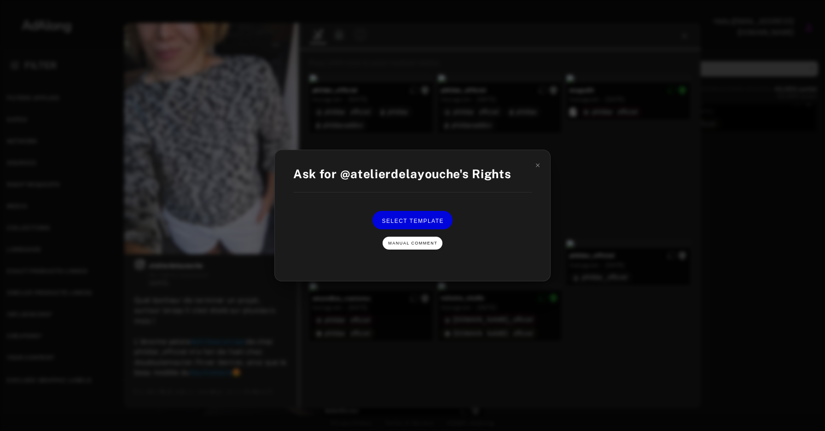
click at [422, 241] on span "Manual Comment" at bounding box center [412, 243] width 49 height 5
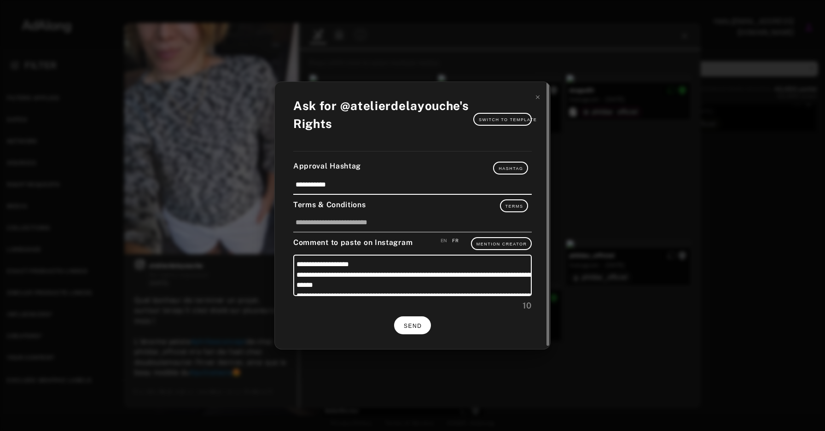
click at [411, 323] on span "SEND" at bounding box center [413, 326] width 18 height 6
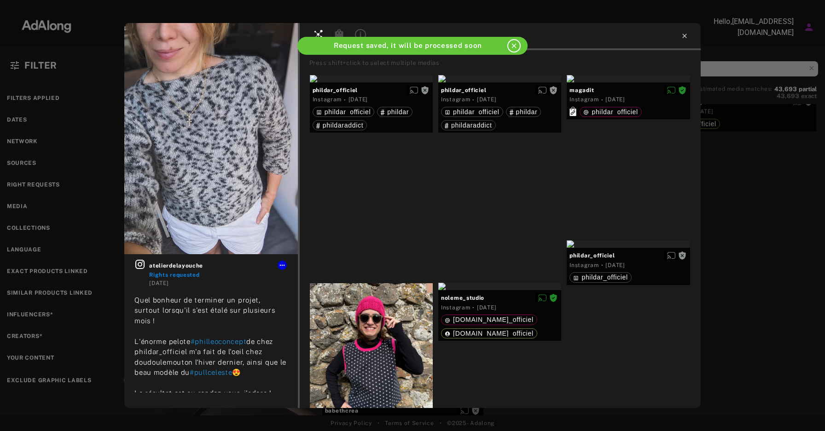
click at [685, 36] on icon at bounding box center [684, 36] width 4 height 4
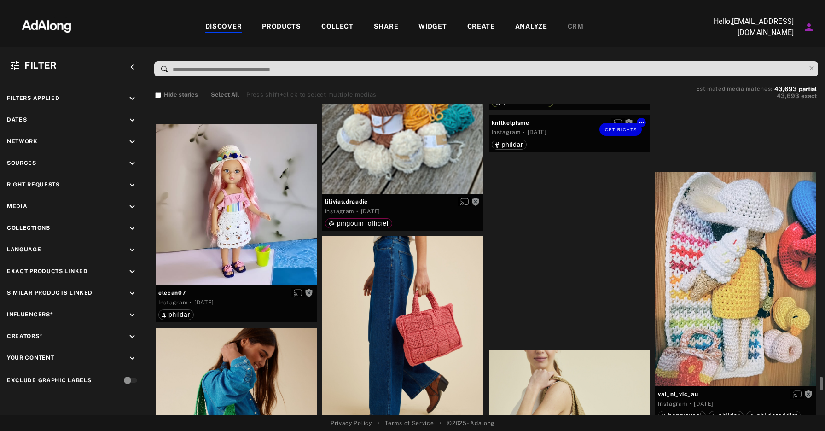
scroll to position [18562, 0]
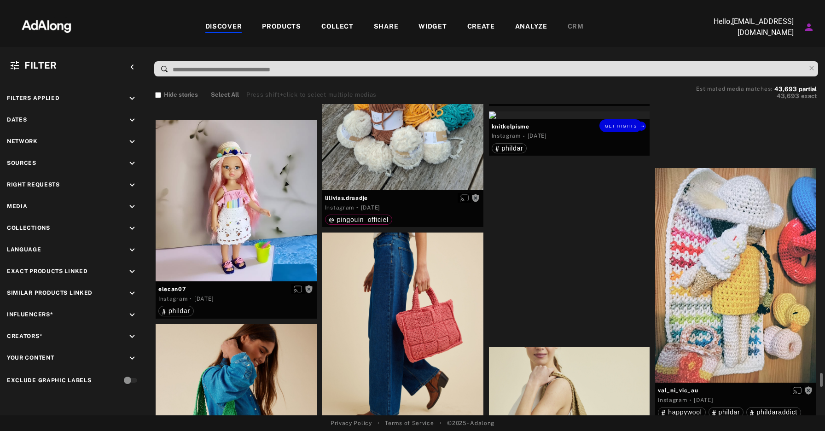
click at [599, 119] on div "Get rights" at bounding box center [569, 114] width 161 height 7
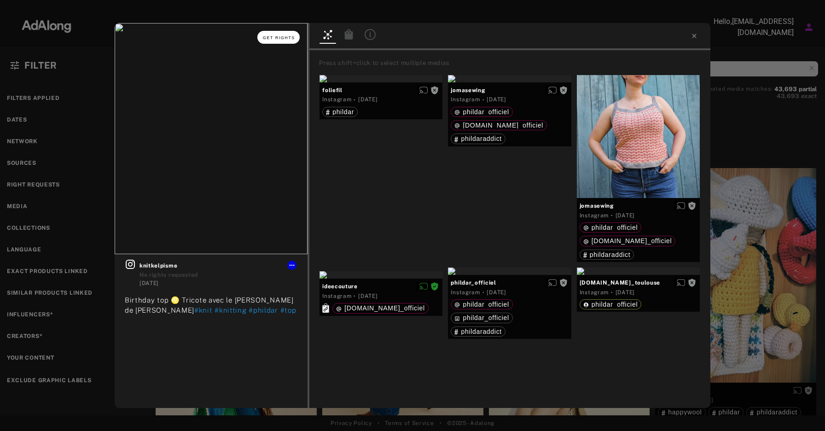
click at [287, 31] on button "Get rights" at bounding box center [278, 37] width 42 height 13
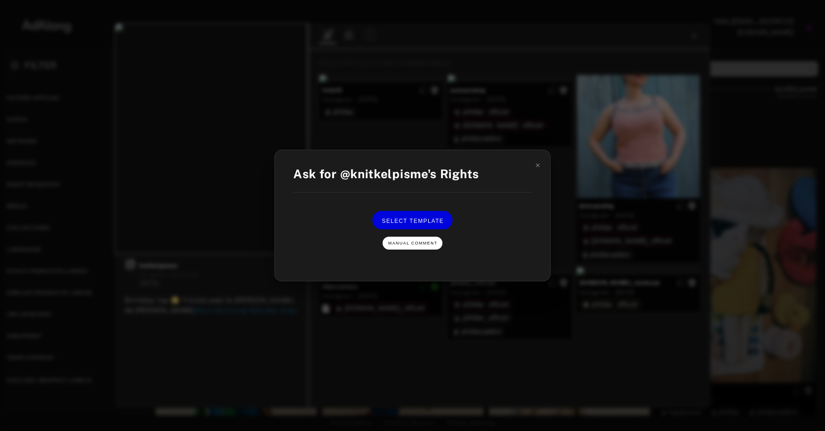
click at [421, 242] on span "Manual Comment" at bounding box center [412, 243] width 49 height 5
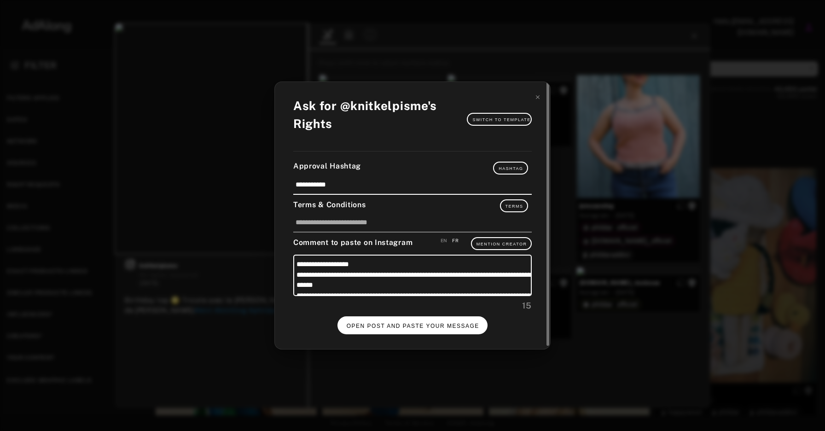
click at [404, 326] on span "OPEN POST AND PASTE YOUR MESSAGE" at bounding box center [413, 326] width 133 height 6
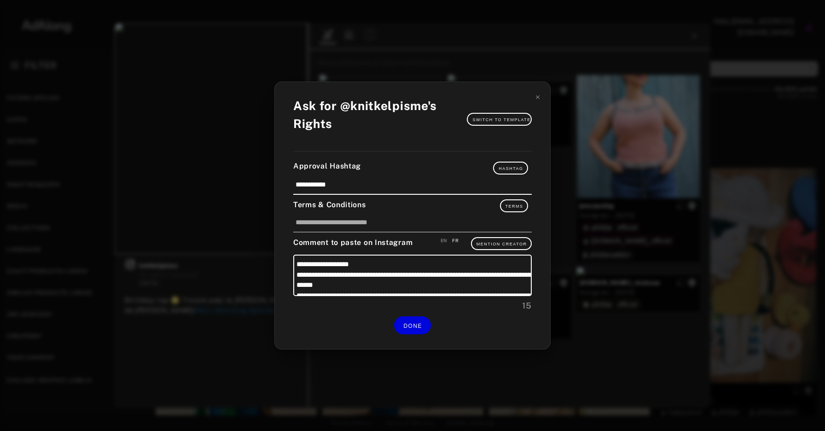
click at [538, 98] on icon at bounding box center [537, 97] width 6 height 6
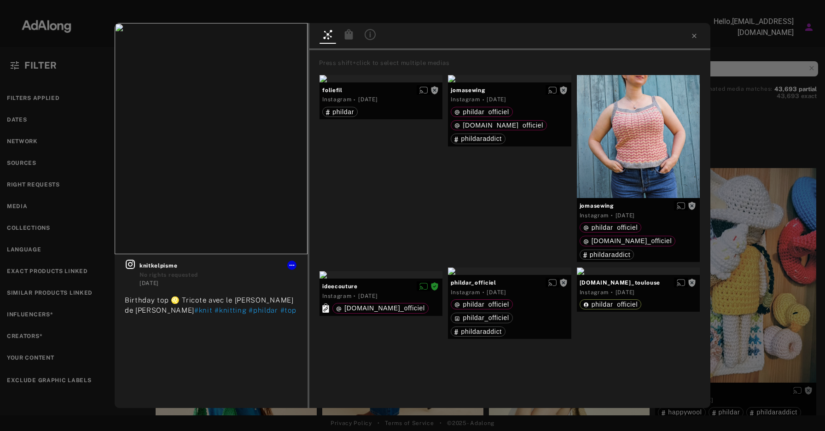
click at [736, 84] on div "Get rights knitkelpisme No rights requested 1 week ago Birthday top ♌️ Tricote …" at bounding box center [412, 215] width 825 height 431
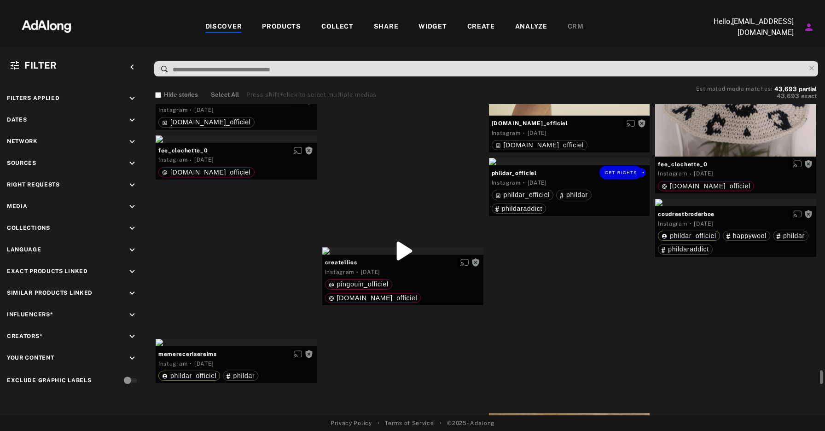
scroll to position [18982, 0]
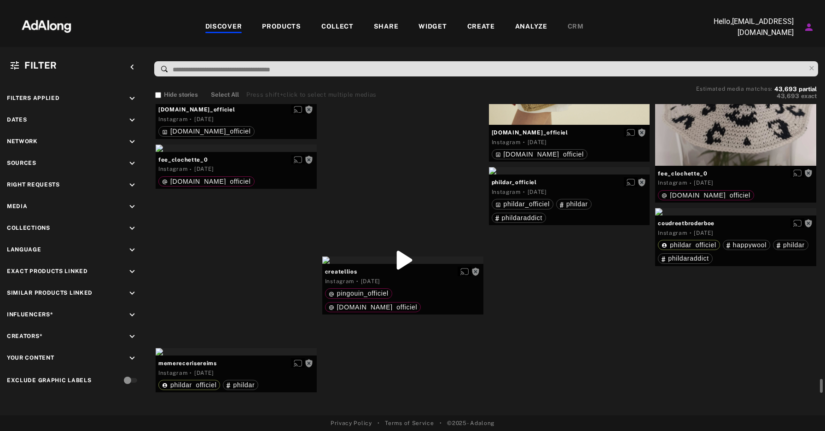
click at [400, 60] on div "Get rights" at bounding box center [402, 56] width 161 height 7
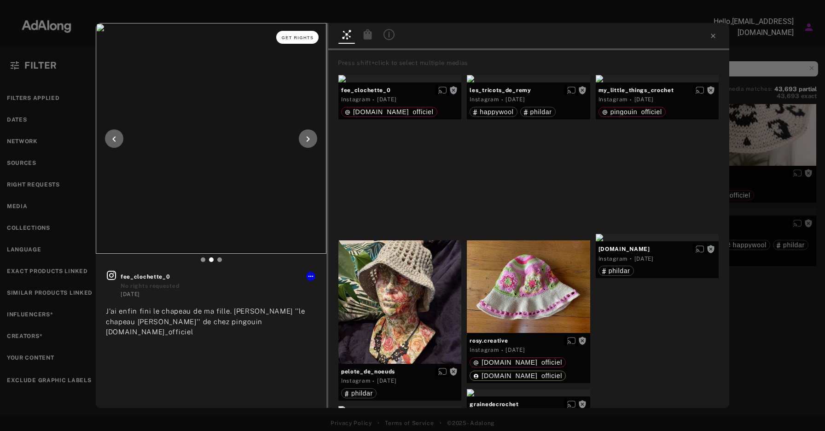
click at [293, 34] on button "Get rights" at bounding box center [297, 37] width 42 height 13
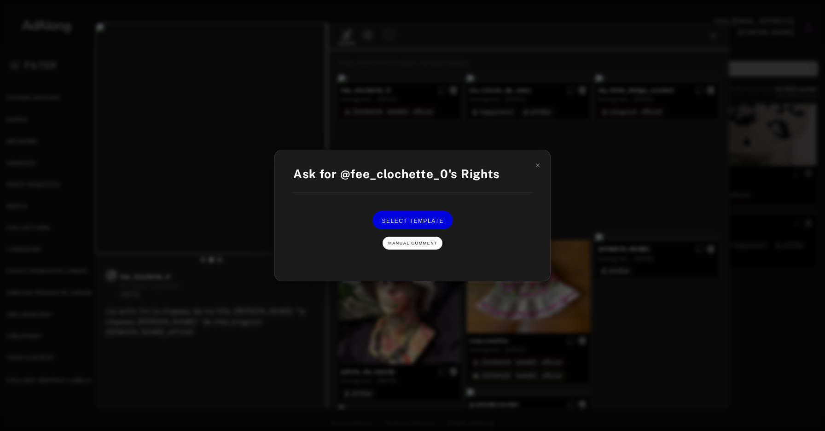
click at [418, 245] on span "Manual Comment" at bounding box center [412, 243] width 49 height 5
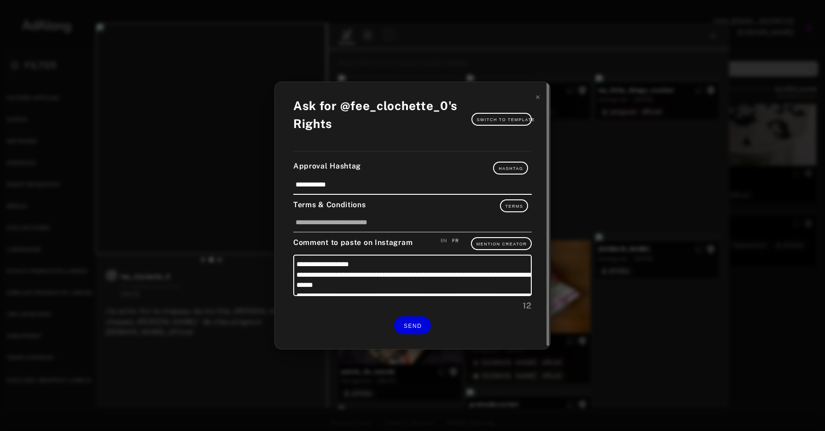
click at [459, 239] on div "Comment to paste on Instagram EN FR Mention Creator" at bounding box center [412, 243] width 238 height 13
click at [415, 320] on button "SEND" at bounding box center [412, 325] width 37 height 18
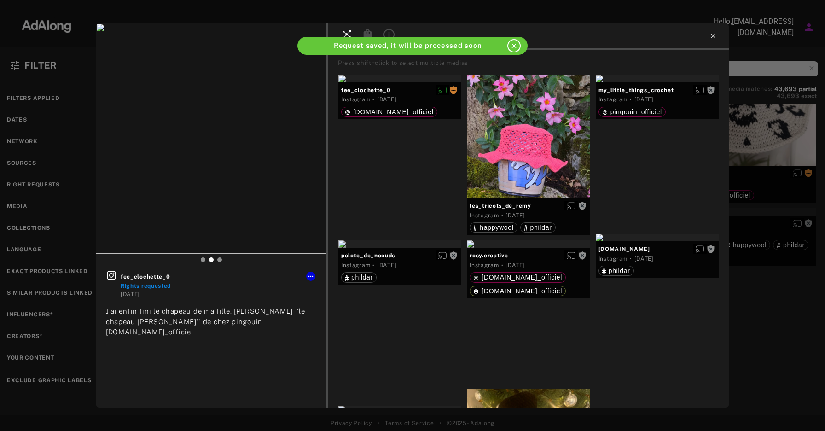
click at [714, 35] on icon at bounding box center [712, 35] width 7 height 7
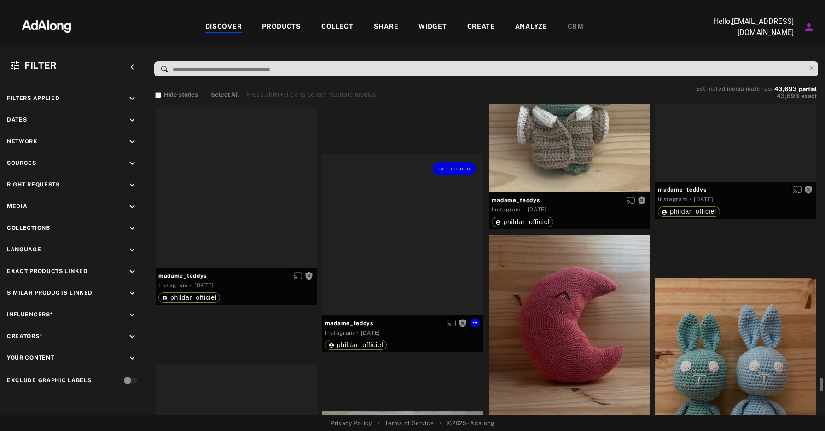
scroll to position [19418, 0]
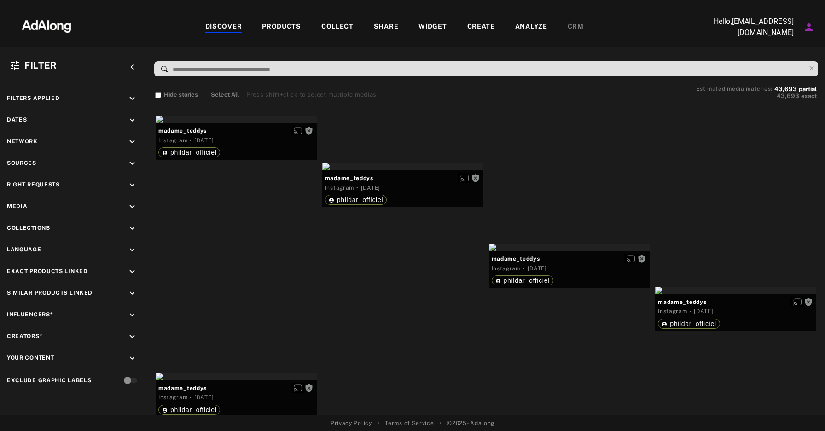
click at [348, 24] on div "COLLECT" at bounding box center [337, 27] width 32 height 11
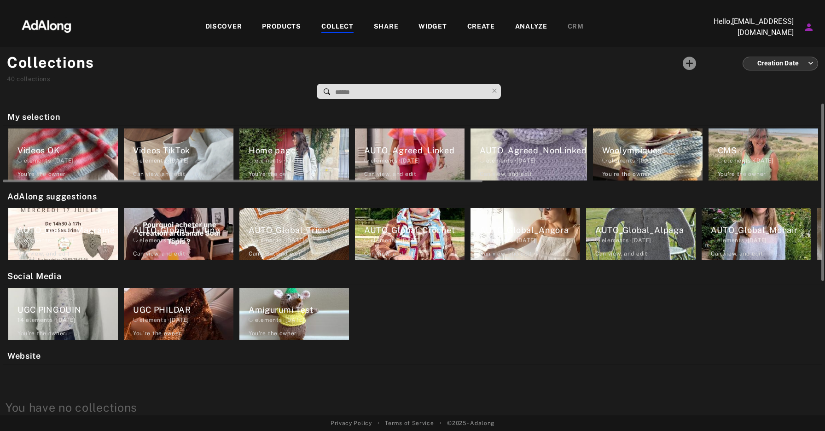
click at [540, 162] on div "elements · 2024.09.20" at bounding box center [533, 161] width 107 height 8
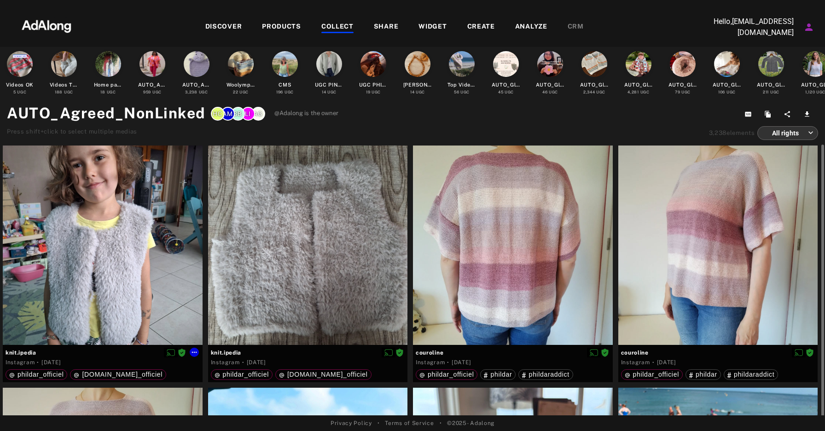
click at [143, 245] on div at bounding box center [103, 245] width 200 height 200
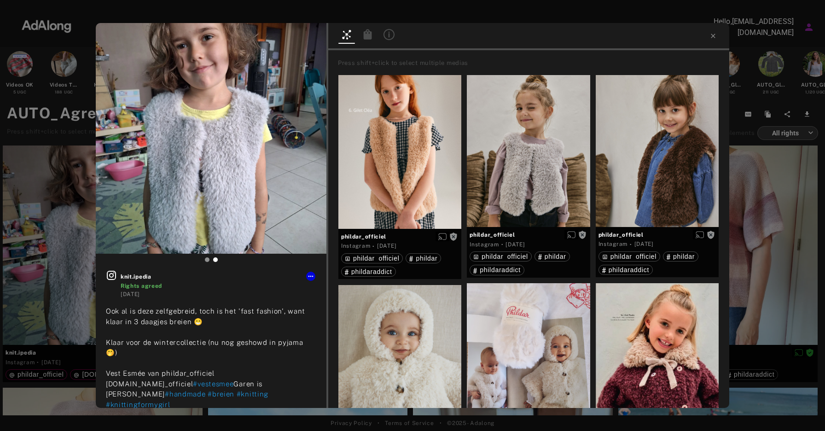
click at [368, 33] on icon at bounding box center [368, 34] width 8 height 10
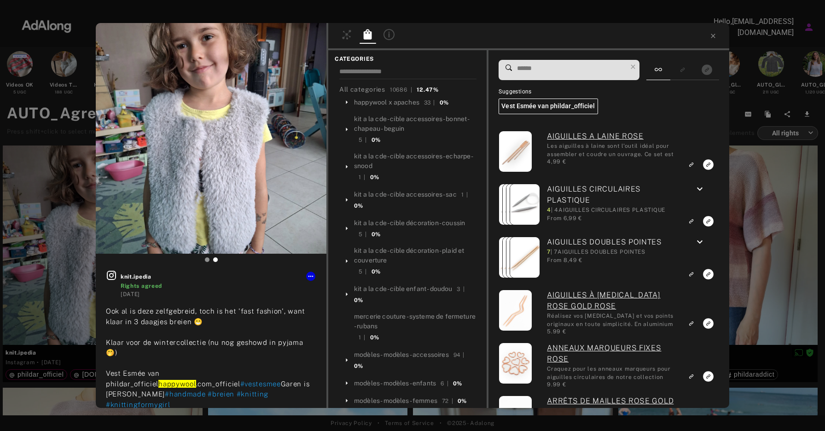
click at [557, 73] on input at bounding box center [571, 68] width 110 height 12
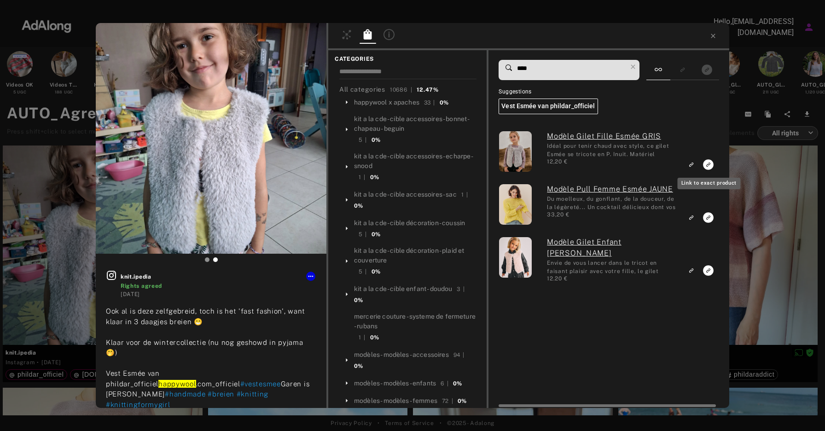
click at [708, 163] on icon "Link to exact product" at bounding box center [708, 164] width 11 height 11
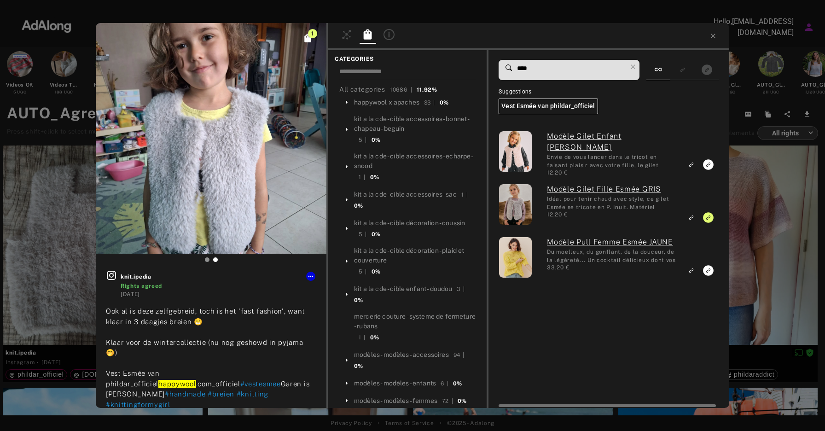
click at [556, 76] on span "****" at bounding box center [571, 69] width 110 height 19
drag, startPoint x: 549, startPoint y: 70, endPoint x: 484, endPoint y: 69, distance: 64.9
click at [484, 69] on div "CATEGORIES All categories 10686 | 11.92% happywool x apaches 33 | 0% kit a la c…" at bounding box center [528, 229] width 401 height 358
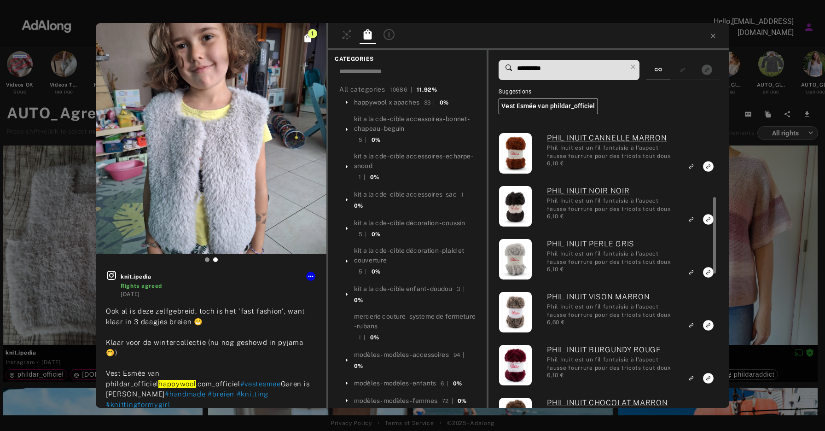
scroll to position [275, 0]
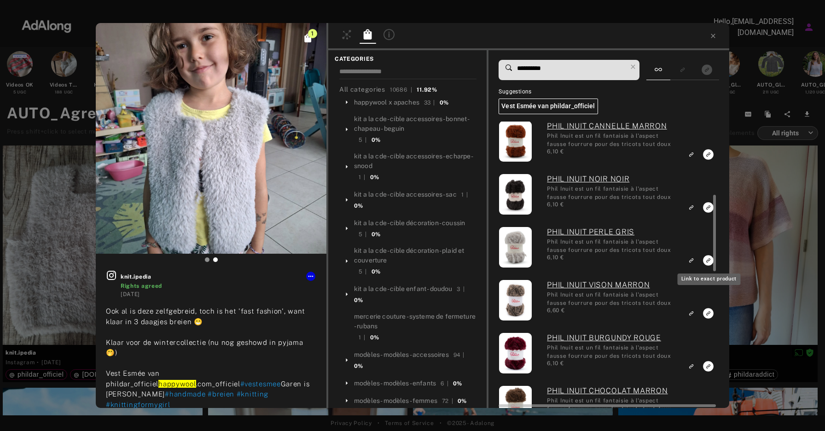
type input "**********"
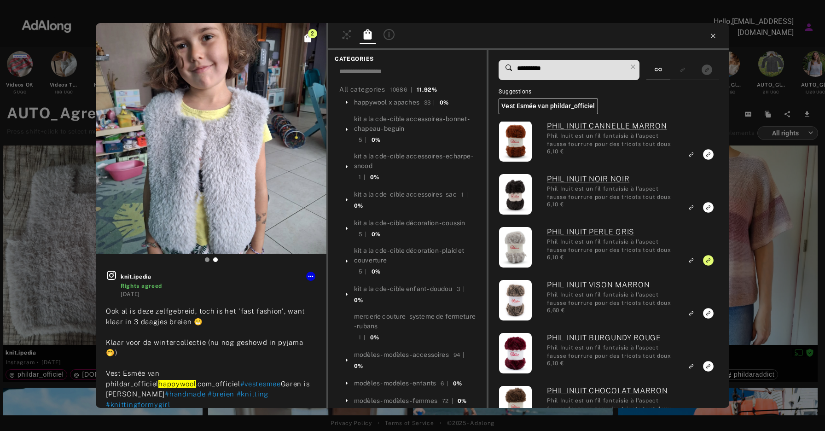
click at [713, 36] on icon at bounding box center [713, 36] width 4 height 4
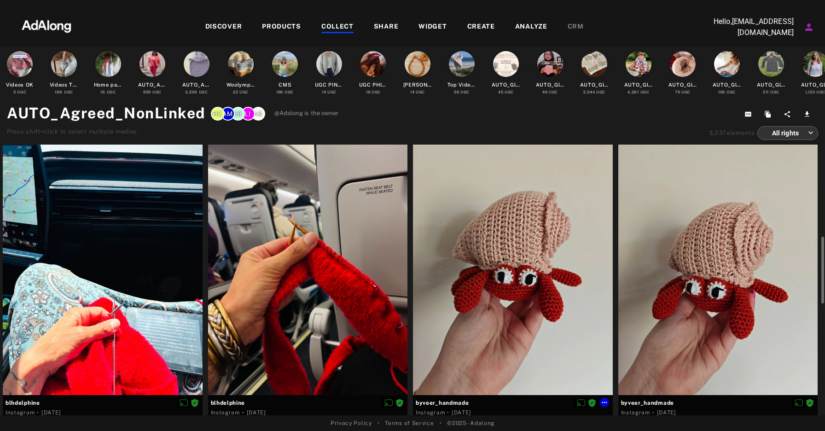
scroll to position [557, 0]
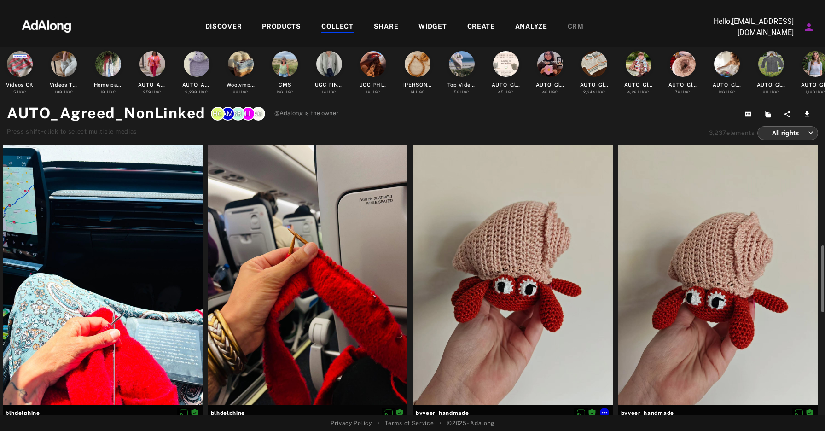
click at [520, 255] on div at bounding box center [513, 272] width 200 height 266
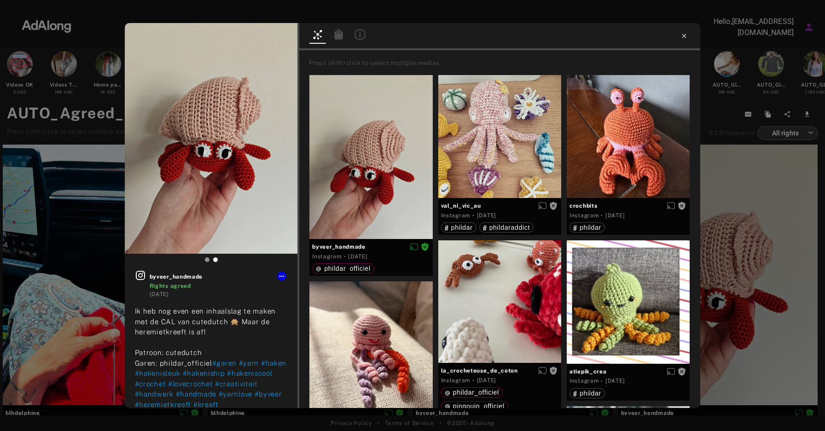
click at [687, 37] on icon at bounding box center [683, 35] width 7 height 7
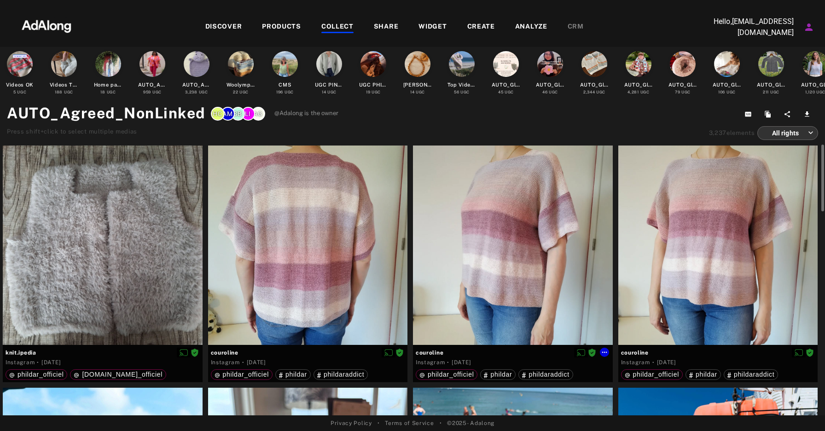
click at [513, 218] on div at bounding box center [513, 245] width 200 height 200
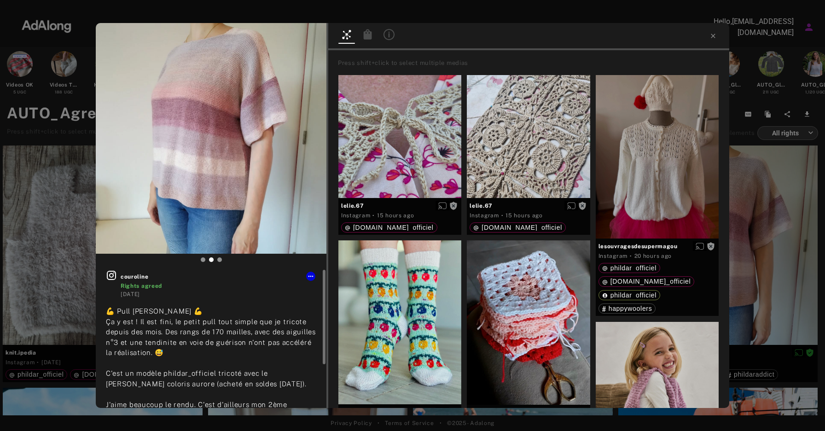
click at [366, 35] on icon at bounding box center [368, 34] width 8 height 10
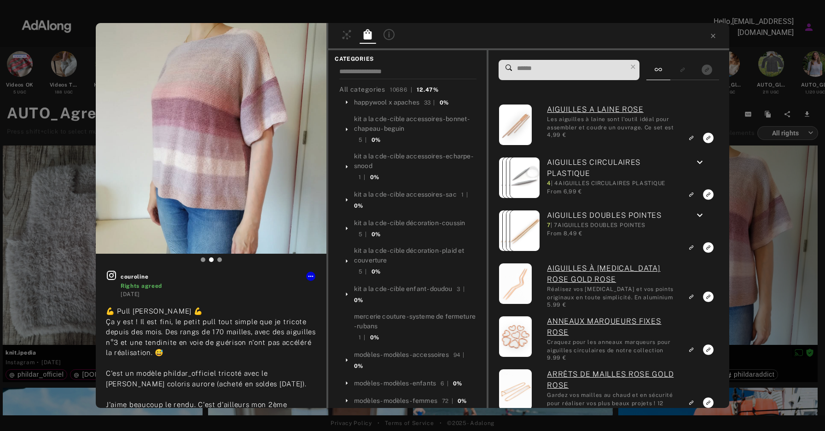
click at [532, 77] on span at bounding box center [571, 69] width 110 height 19
click at [537, 73] on input at bounding box center [571, 68] width 110 height 12
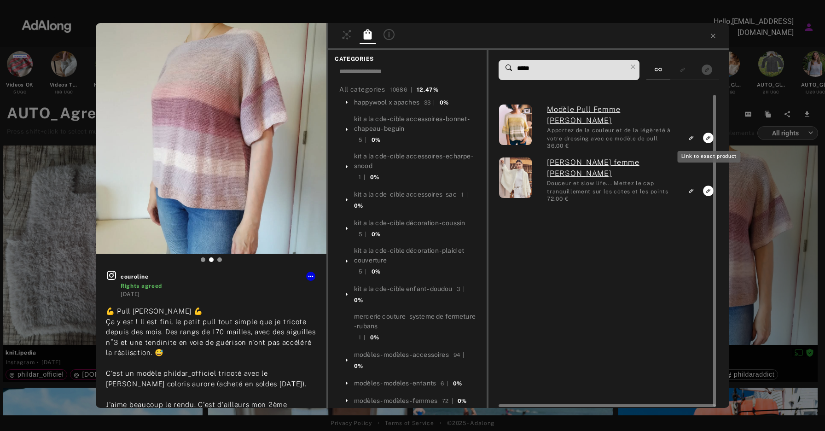
type input "*****"
click at [706, 138] on icon "Link to exact product" at bounding box center [708, 138] width 11 height 11
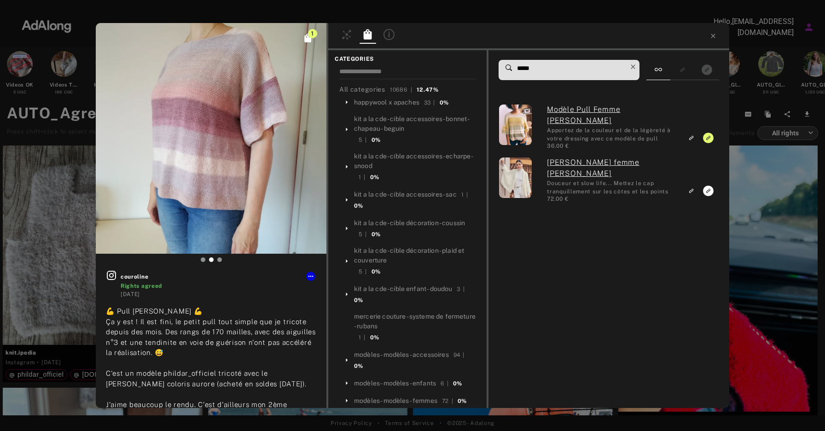
click at [636, 67] on icon at bounding box center [633, 66] width 13 height 13
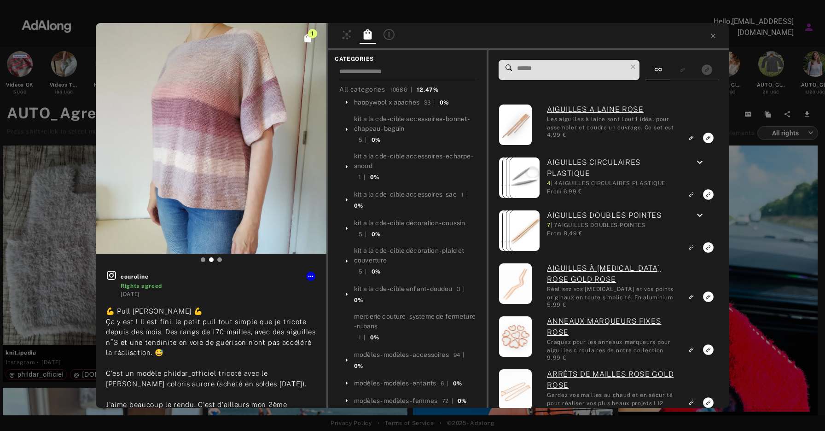
click at [560, 71] on input at bounding box center [571, 68] width 110 height 12
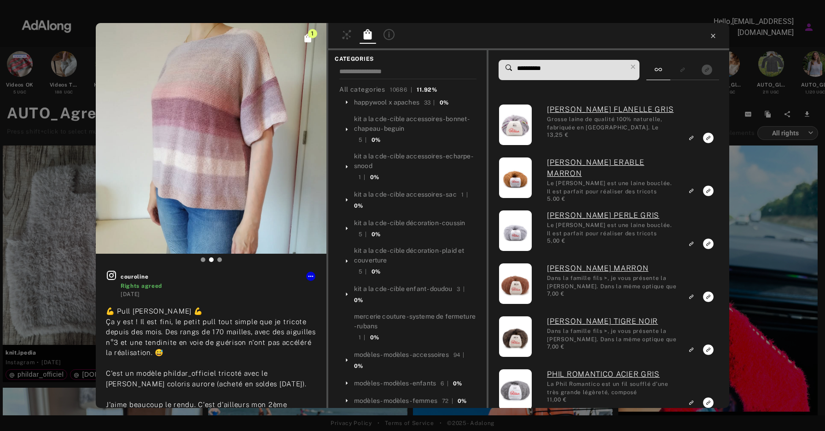
type input "**********"
click at [713, 39] on icon at bounding box center [712, 35] width 7 height 7
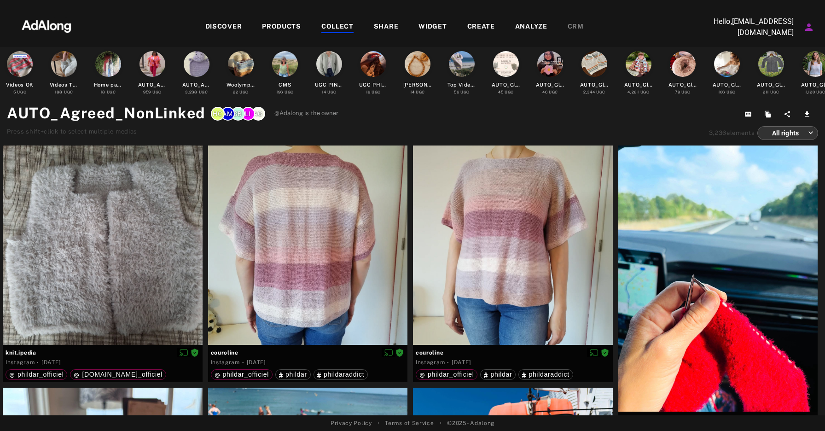
click at [342, 20] on div "DISCOVER PRODUCTS COLLECT SHARE WIDGET CREATE ANALYZE CRM" at bounding box center [394, 27] width 615 height 31
click at [342, 22] on div "COLLECT" at bounding box center [337, 27] width 32 height 11
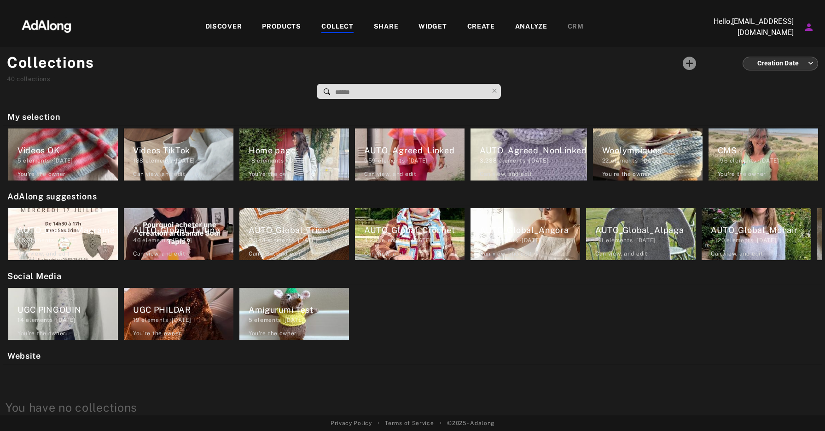
click at [334, 25] on div "COLLECT" at bounding box center [337, 27] width 32 height 11
click at [218, 29] on div "DISCOVER" at bounding box center [223, 27] width 37 height 11
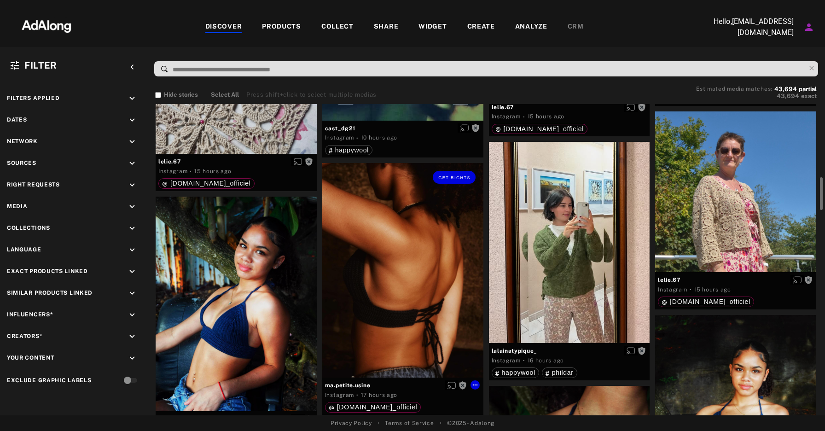
scroll to position [611, 0]
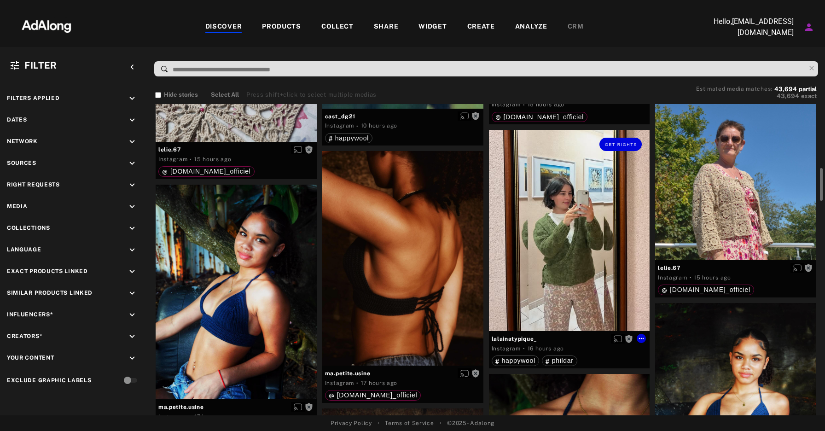
click at [577, 265] on div "Get rights" at bounding box center [569, 230] width 161 height 201
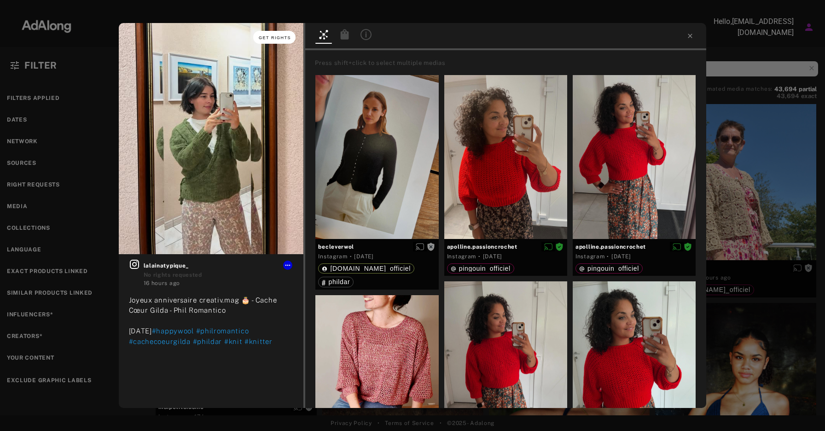
click at [279, 33] on button "Get rights" at bounding box center [274, 37] width 42 height 13
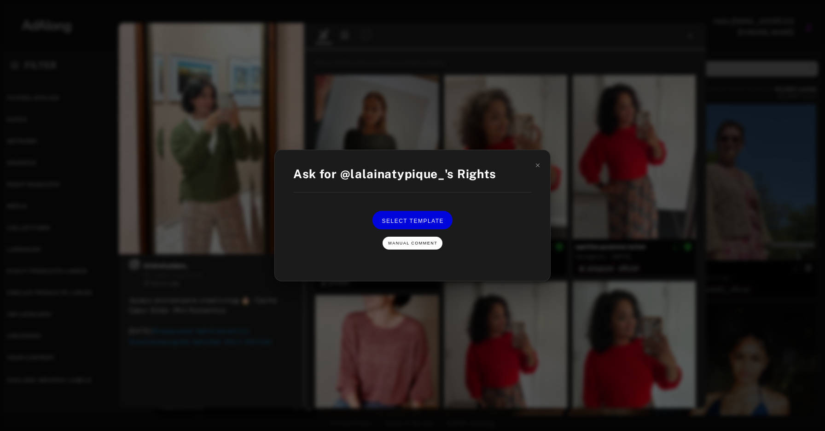
click at [428, 244] on span "Manual Comment" at bounding box center [412, 243] width 49 height 5
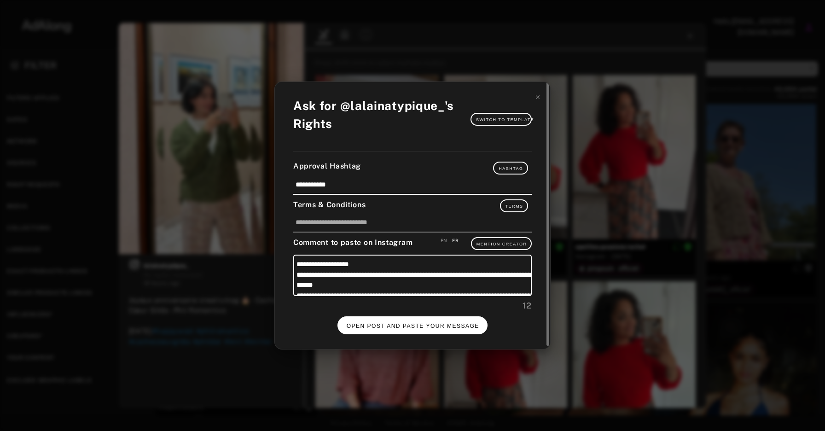
click at [417, 325] on span "OPEN POST AND PASTE YOUR MESSAGE" at bounding box center [413, 326] width 133 height 6
click at [537, 102] on div at bounding box center [537, 96] width 6 height 11
click at [538, 99] on icon at bounding box center [537, 97] width 6 height 6
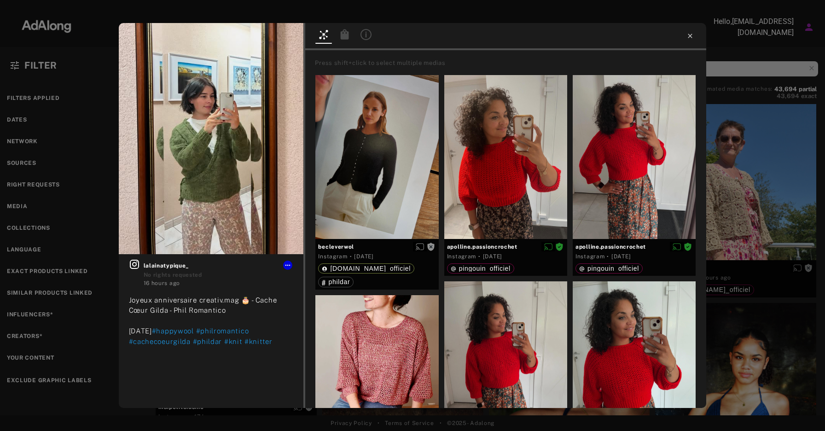
click at [691, 35] on icon at bounding box center [689, 35] width 7 height 7
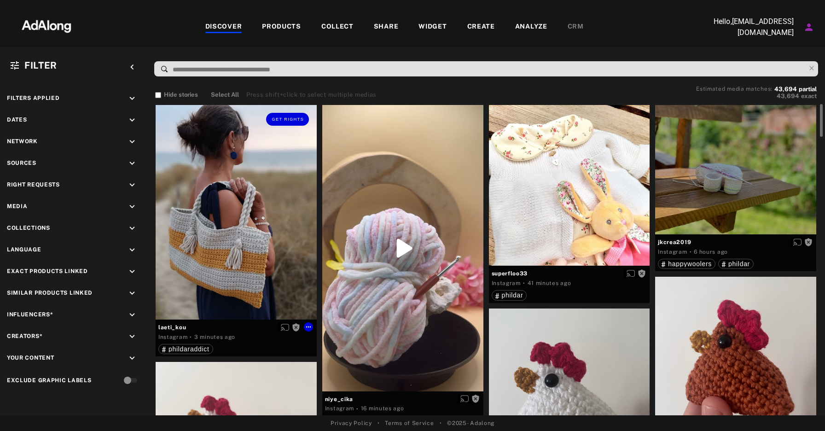
click at [214, 234] on div "Get rights" at bounding box center [236, 212] width 161 height 215
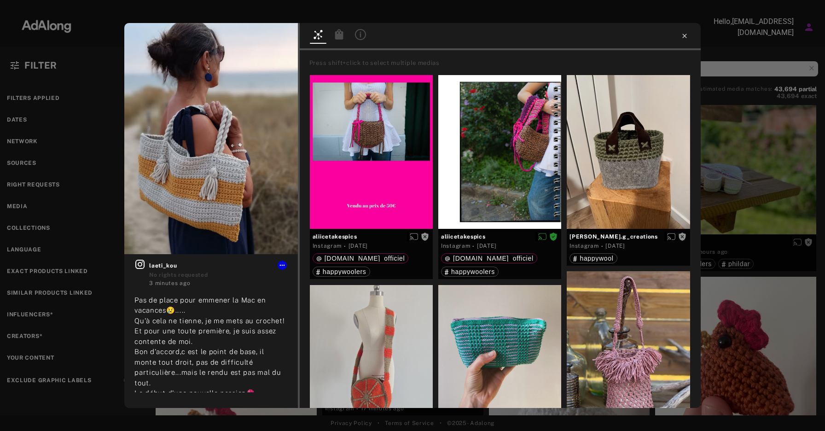
click at [684, 36] on icon at bounding box center [684, 36] width 4 height 4
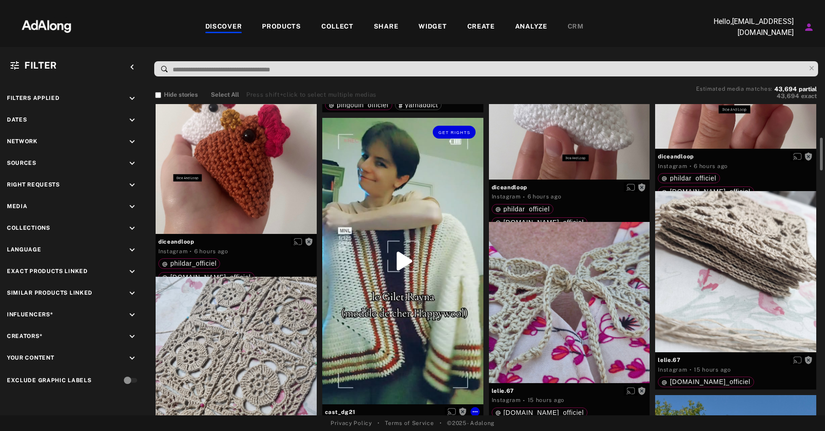
scroll to position [317, 0]
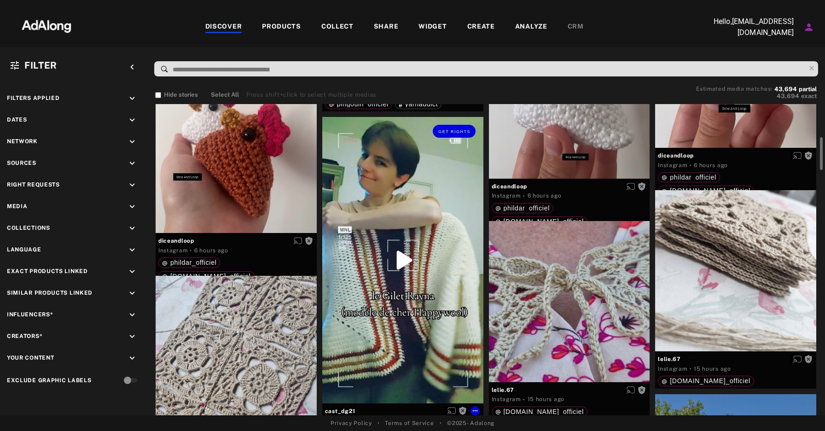
click at [417, 325] on div "Get rights" at bounding box center [402, 260] width 161 height 286
